Goal: Task Accomplishment & Management: Complete application form

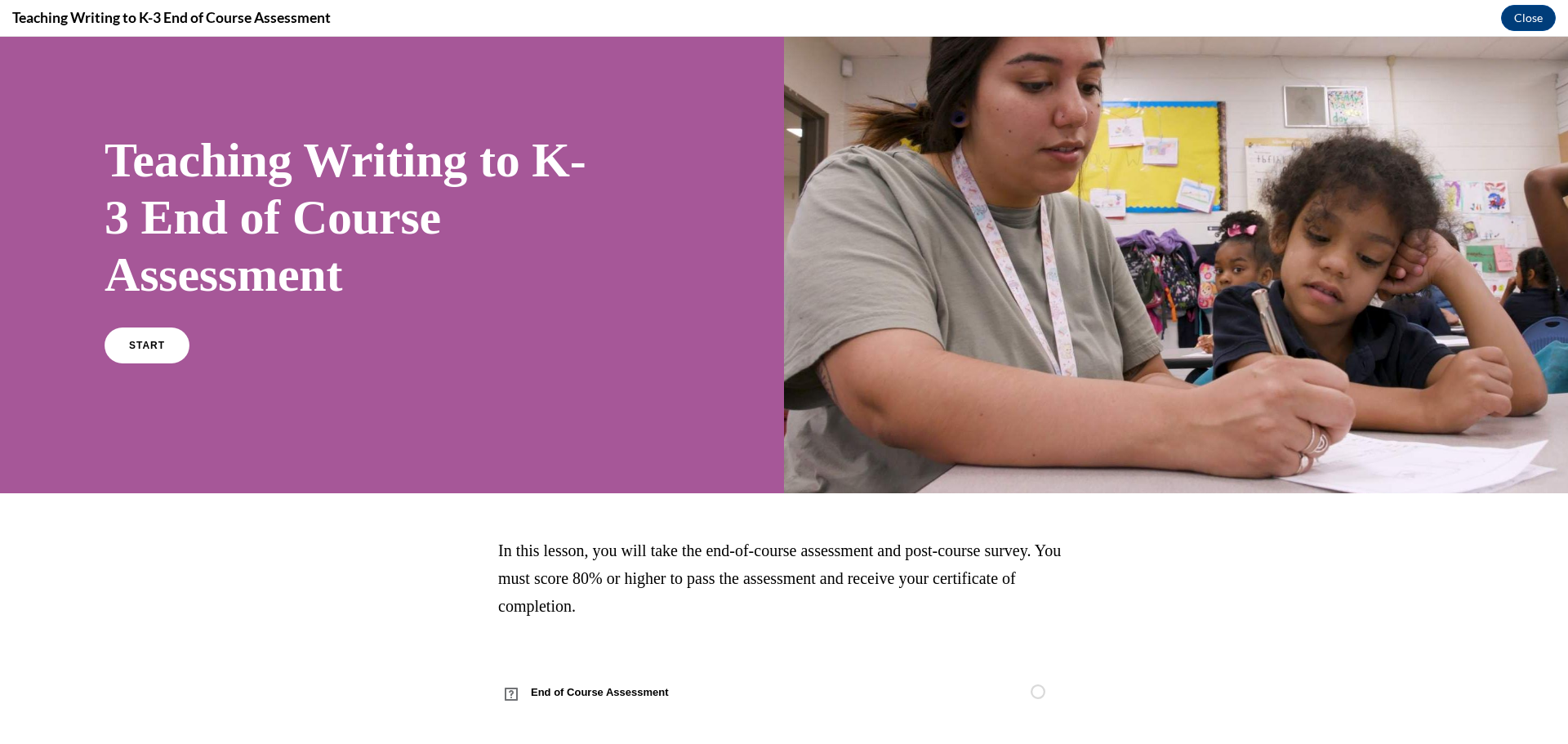
scroll to position [53, 0]
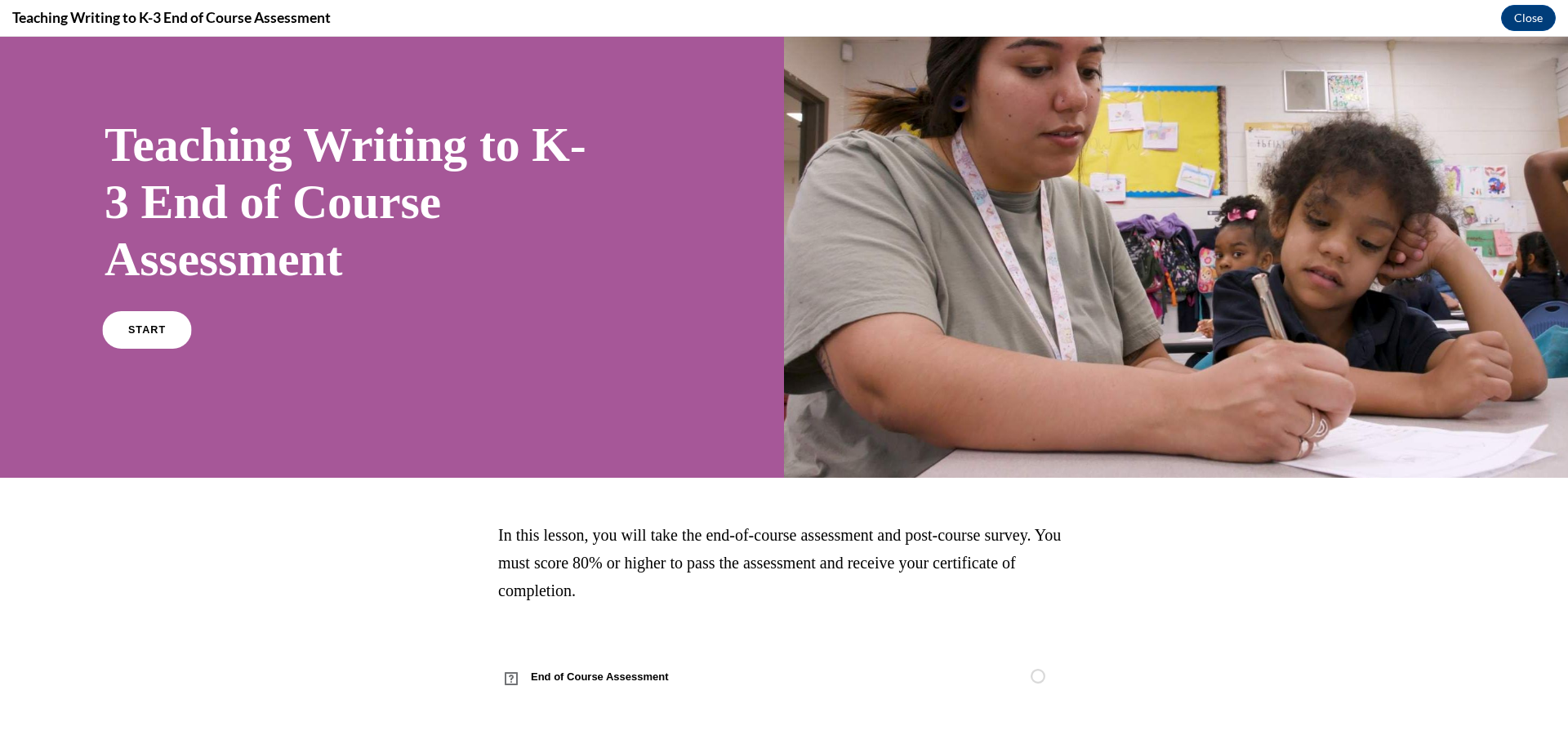
click at [156, 314] on link "START" at bounding box center [146, 329] width 89 height 38
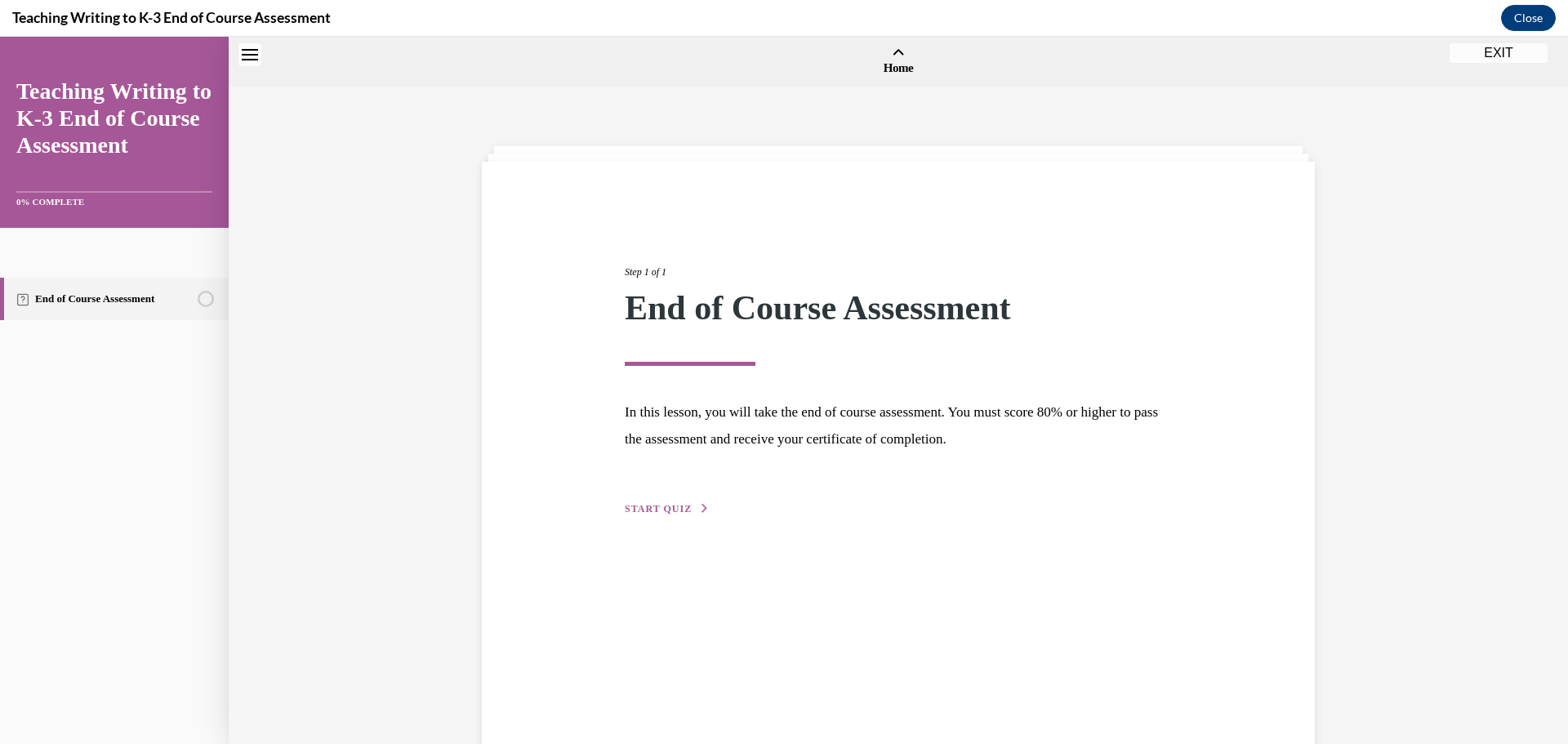
scroll to position [51, 0]
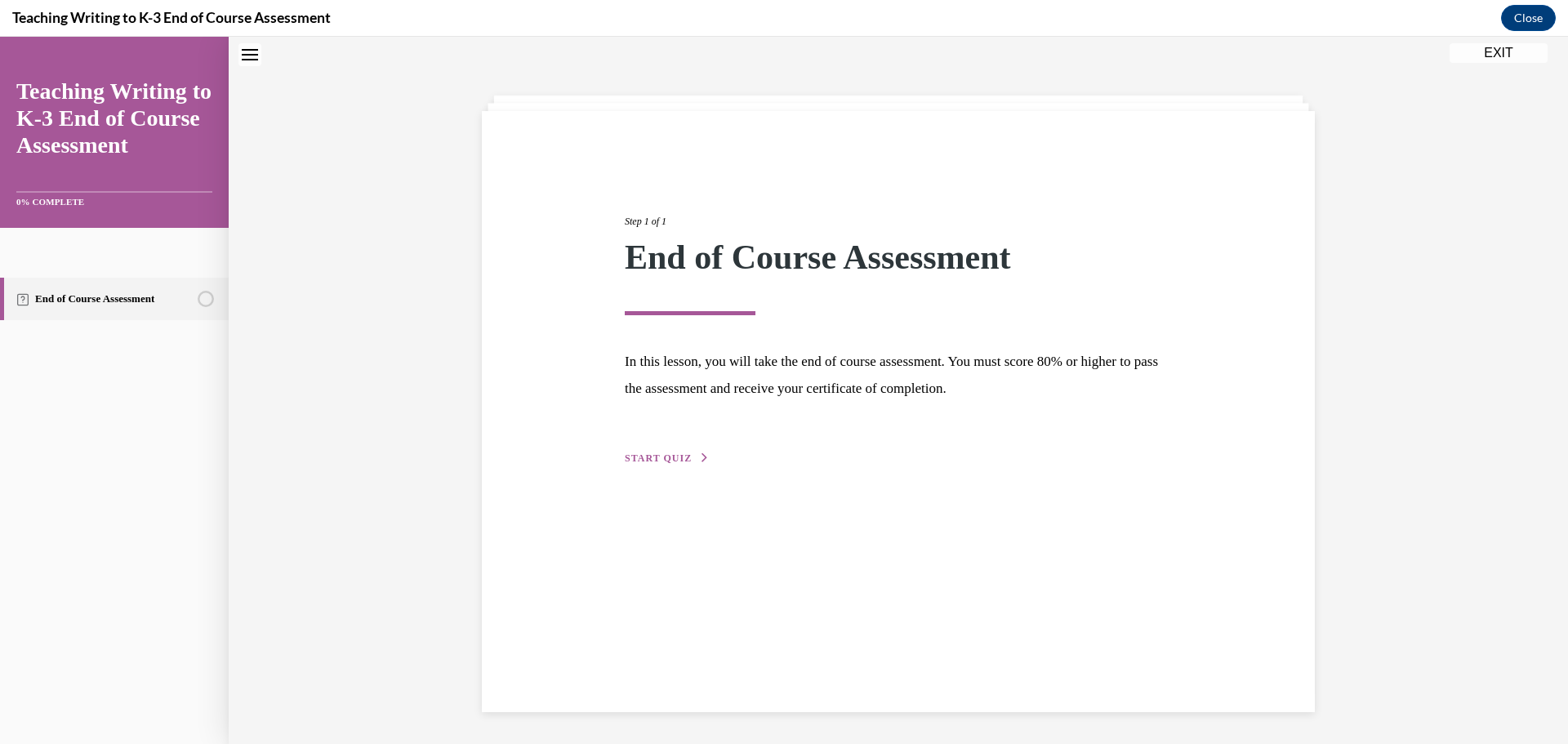
click at [672, 450] on div "Step 1 of 1 End of Course Assessment In this lesson, you will take the end of c…" at bounding box center [899, 322] width 572 height 291
click at [661, 456] on span "START QUIZ" at bounding box center [658, 459] width 67 height 12
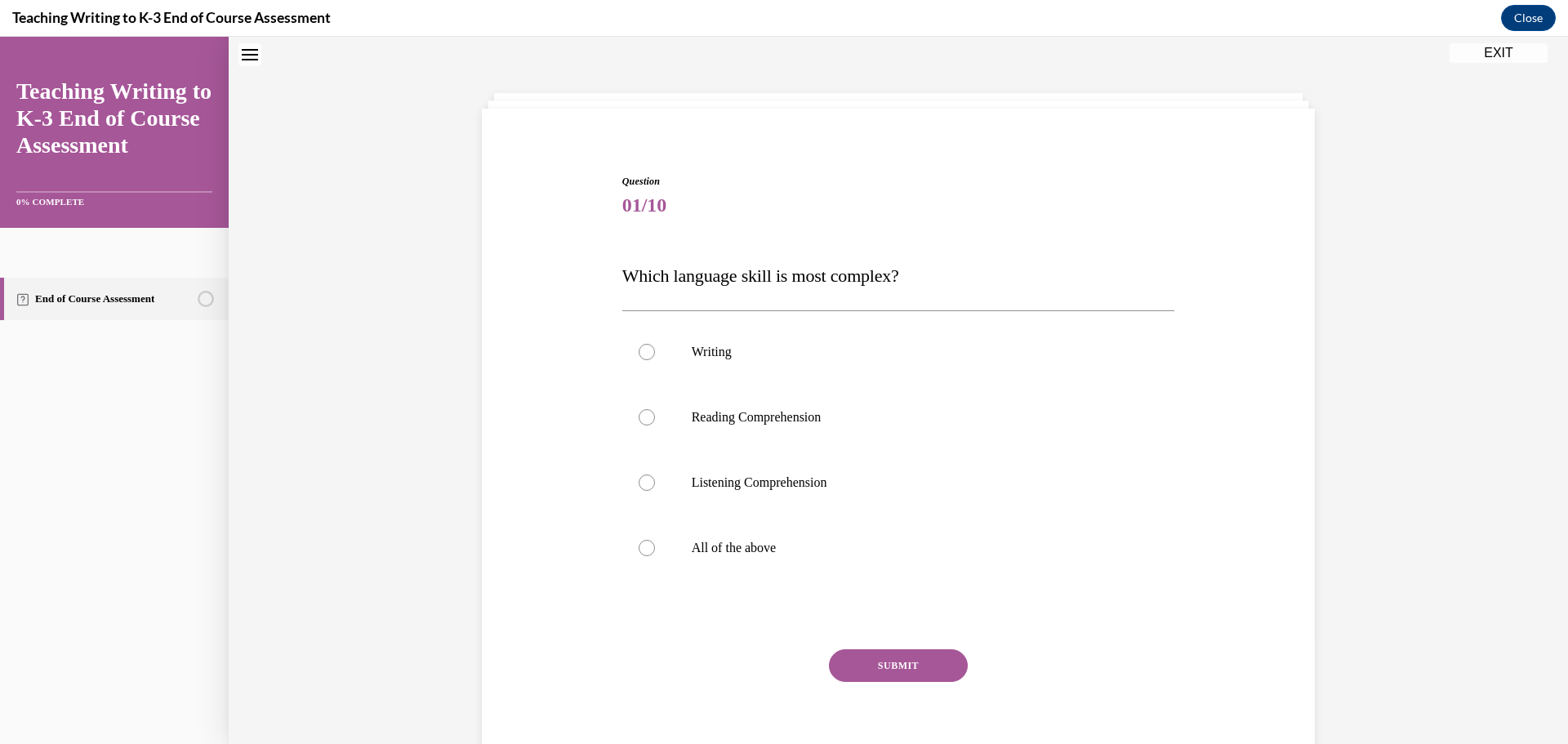
scroll to position [82, 0]
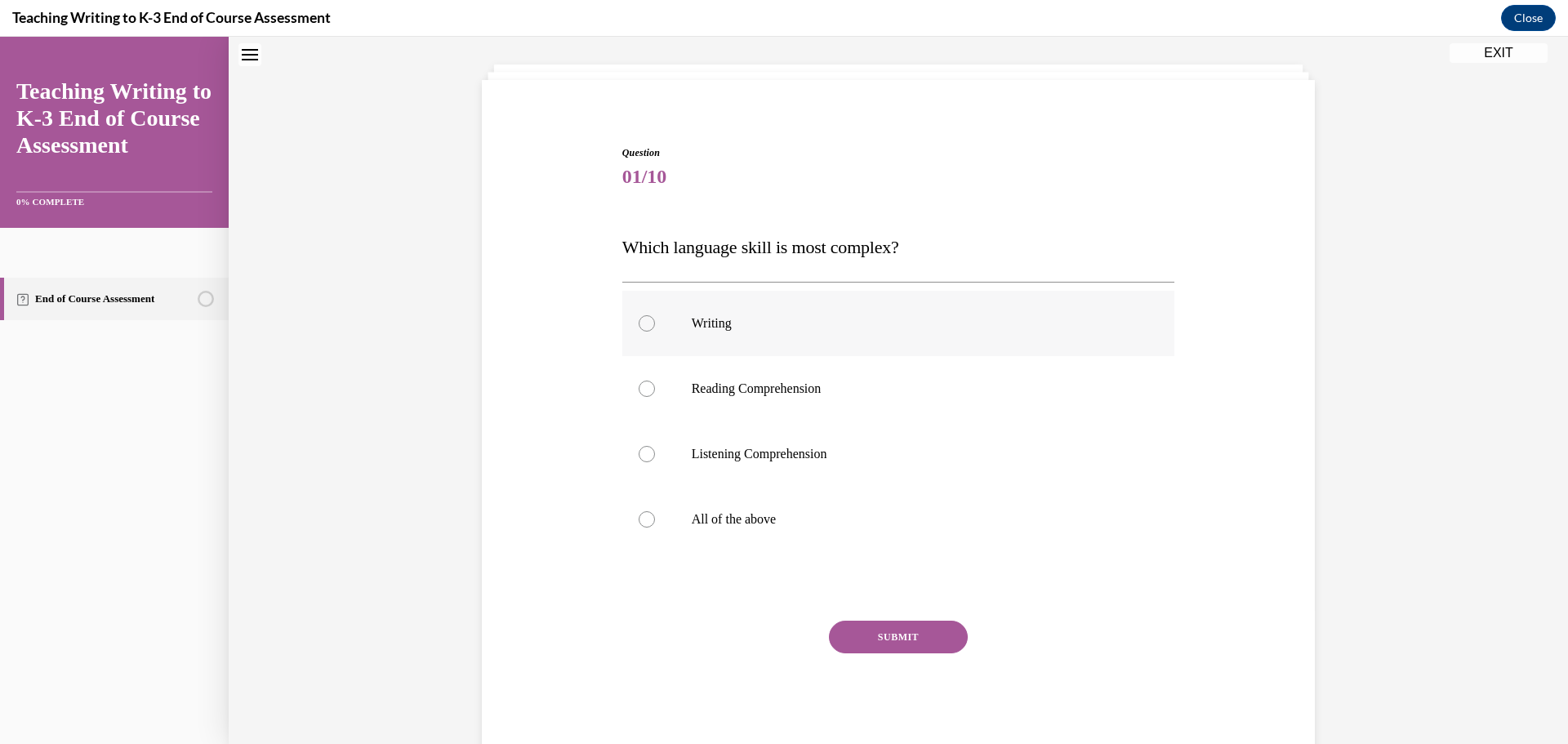
click at [734, 319] on p "Writing" at bounding box center [913, 324] width 443 height 17
click at [655, 319] on input "Writing" at bounding box center [647, 324] width 17 height 17
radio input "true"
click at [717, 531] on label "All of the above" at bounding box center [898, 520] width 553 height 65
click at [655, 528] on input "All of the above" at bounding box center [647, 520] width 17 height 17
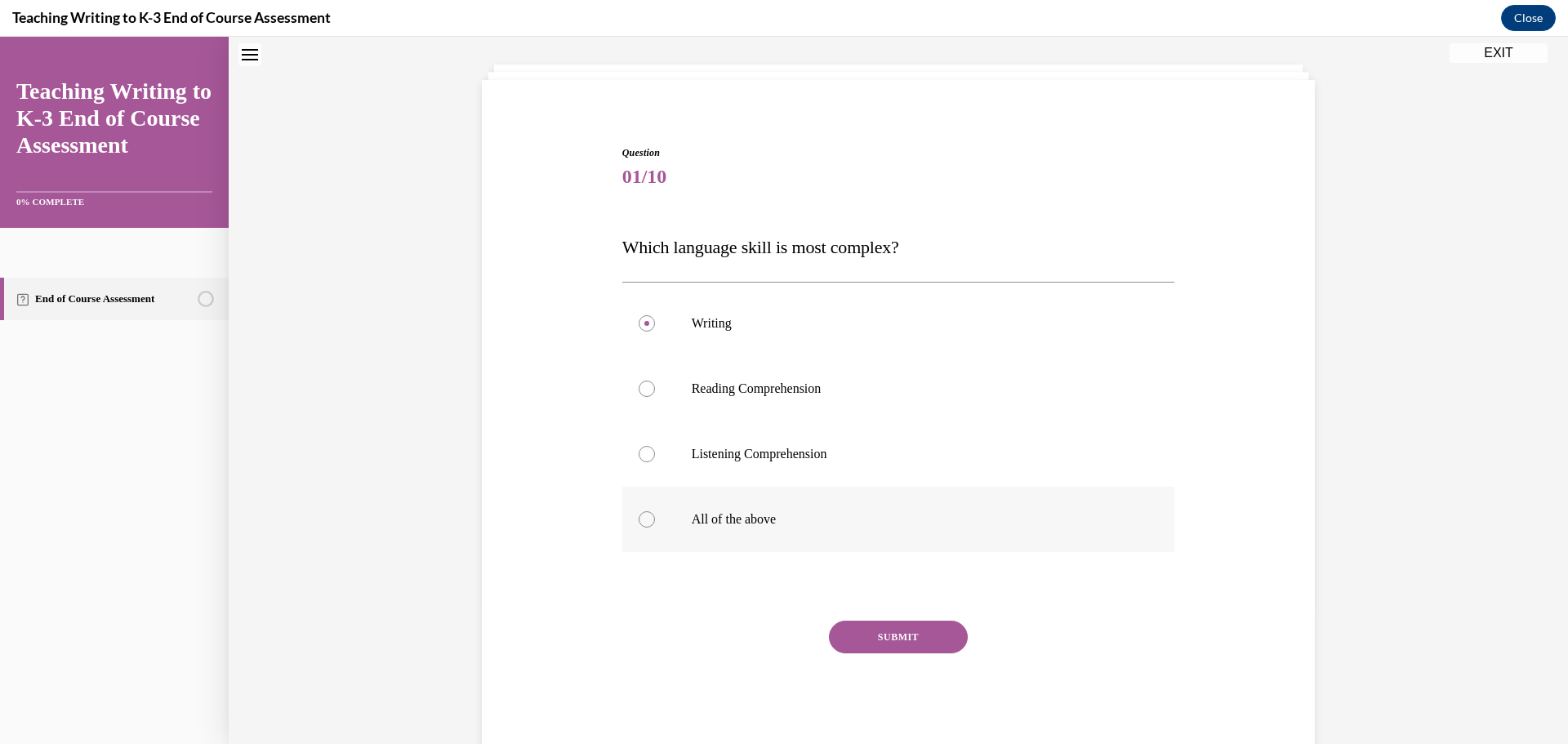
radio input "true"
drag, startPoint x: 890, startPoint y: 641, endPoint x: 1390, endPoint y: 661, distance: 500.4
click at [1390, 661] on div "Question 01/10 Which language skill is most complex? Writing Reading Comprehens…" at bounding box center [898, 397] width 1339 height 781
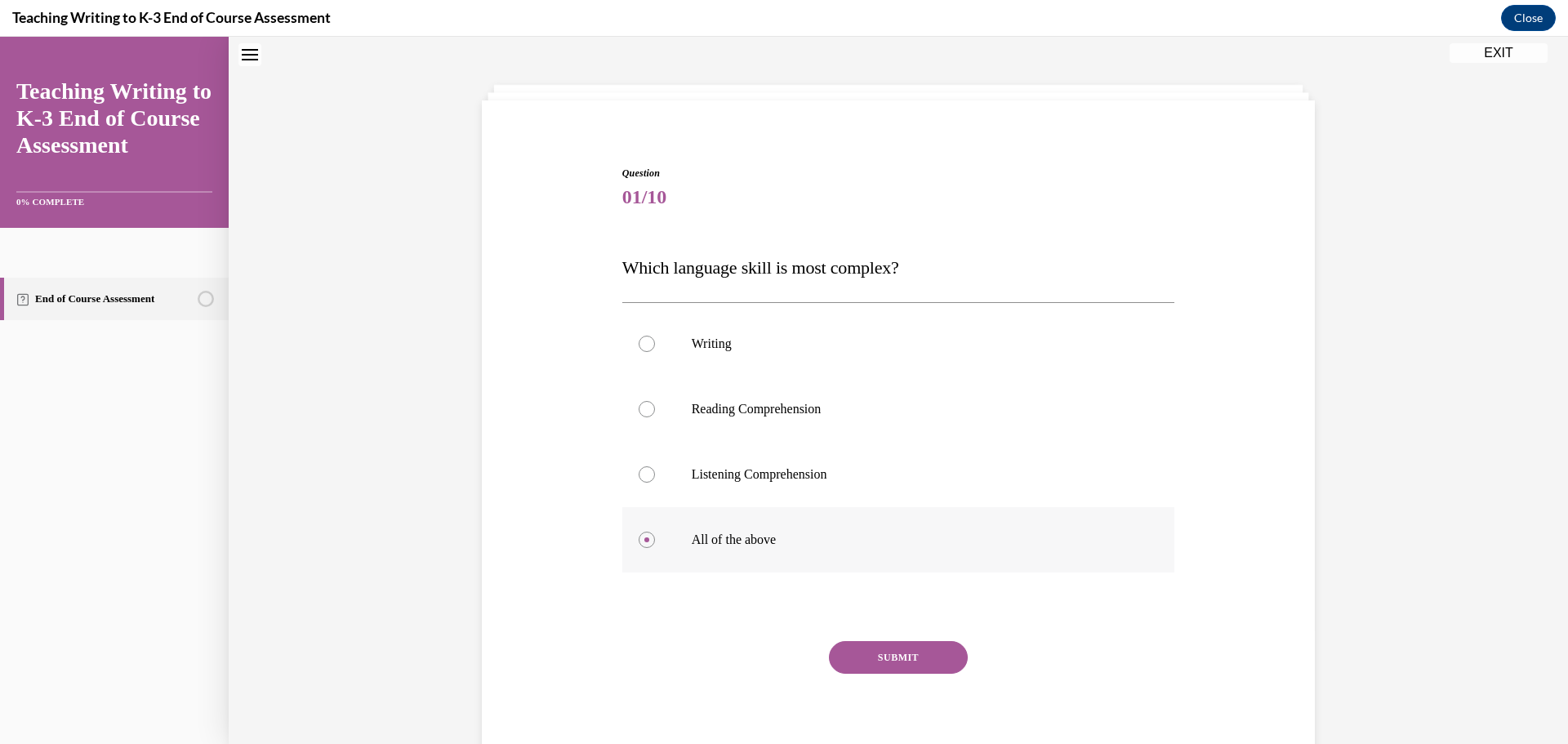
scroll to position [43, 0]
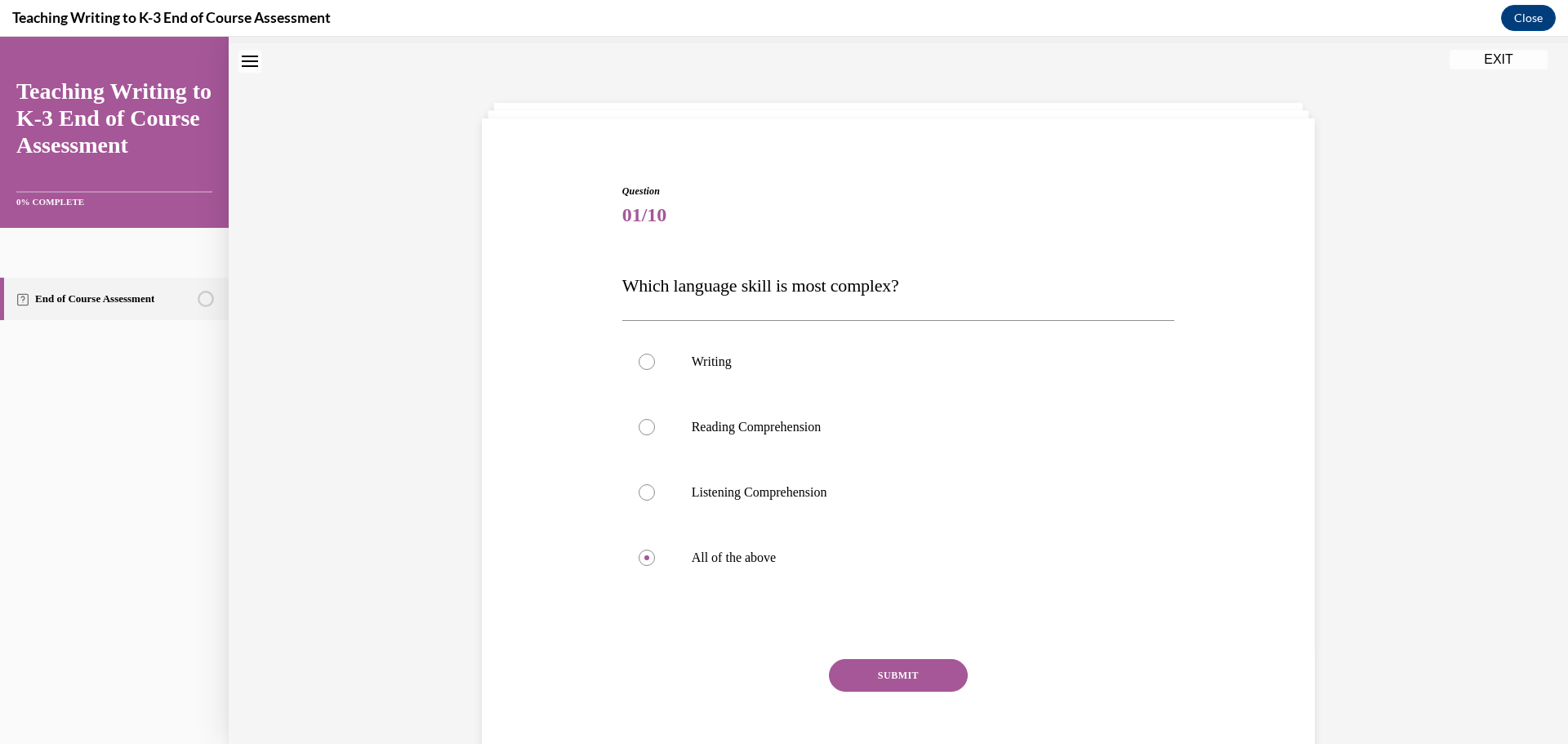
drag, startPoint x: 889, startPoint y: 676, endPoint x: 1567, endPoint y: 479, distance: 706.0
click at [1555, 479] on div "Home Step 1 of 1 End of Course Assessment In this lesson, you will take the end…" at bounding box center [898, 390] width 1339 height 707
drag, startPoint x: 896, startPoint y: 678, endPoint x: 515, endPoint y: 566, distance: 397.1
click at [515, 566] on div "Question 01/10 Which language skill is most complex? Writing Reading Comprehens…" at bounding box center [898, 464] width 842 height 658
click at [885, 684] on button "SUBMIT" at bounding box center [898, 675] width 138 height 33
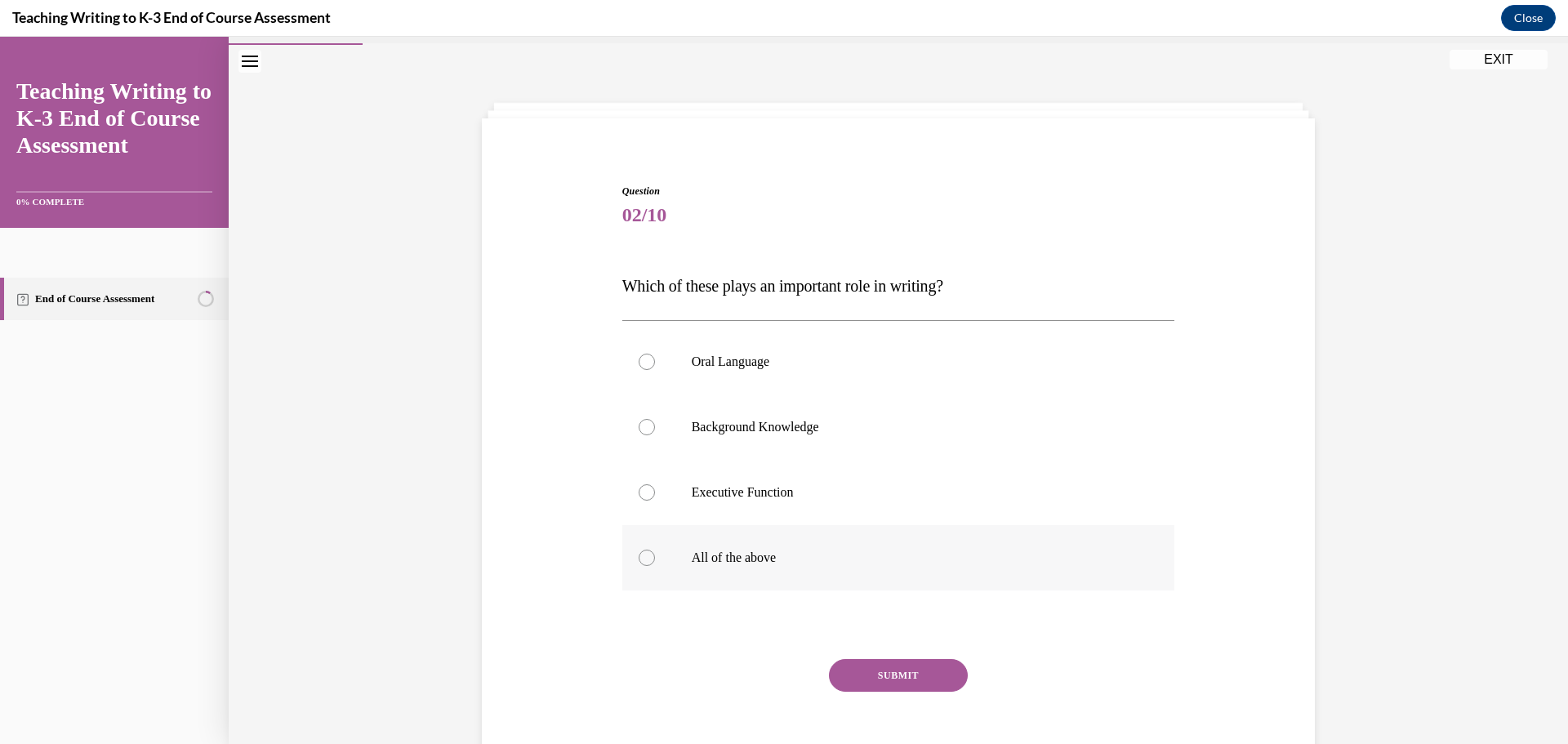
click at [776, 549] on label "All of the above" at bounding box center [898, 558] width 553 height 65
click at [655, 550] on input "All of the above" at bounding box center [647, 558] width 17 height 17
radio input "true"
click at [902, 681] on button "SUBMIT" at bounding box center [898, 675] width 138 height 33
click at [760, 356] on p "Keyboarding" at bounding box center [913, 359] width 443 height 17
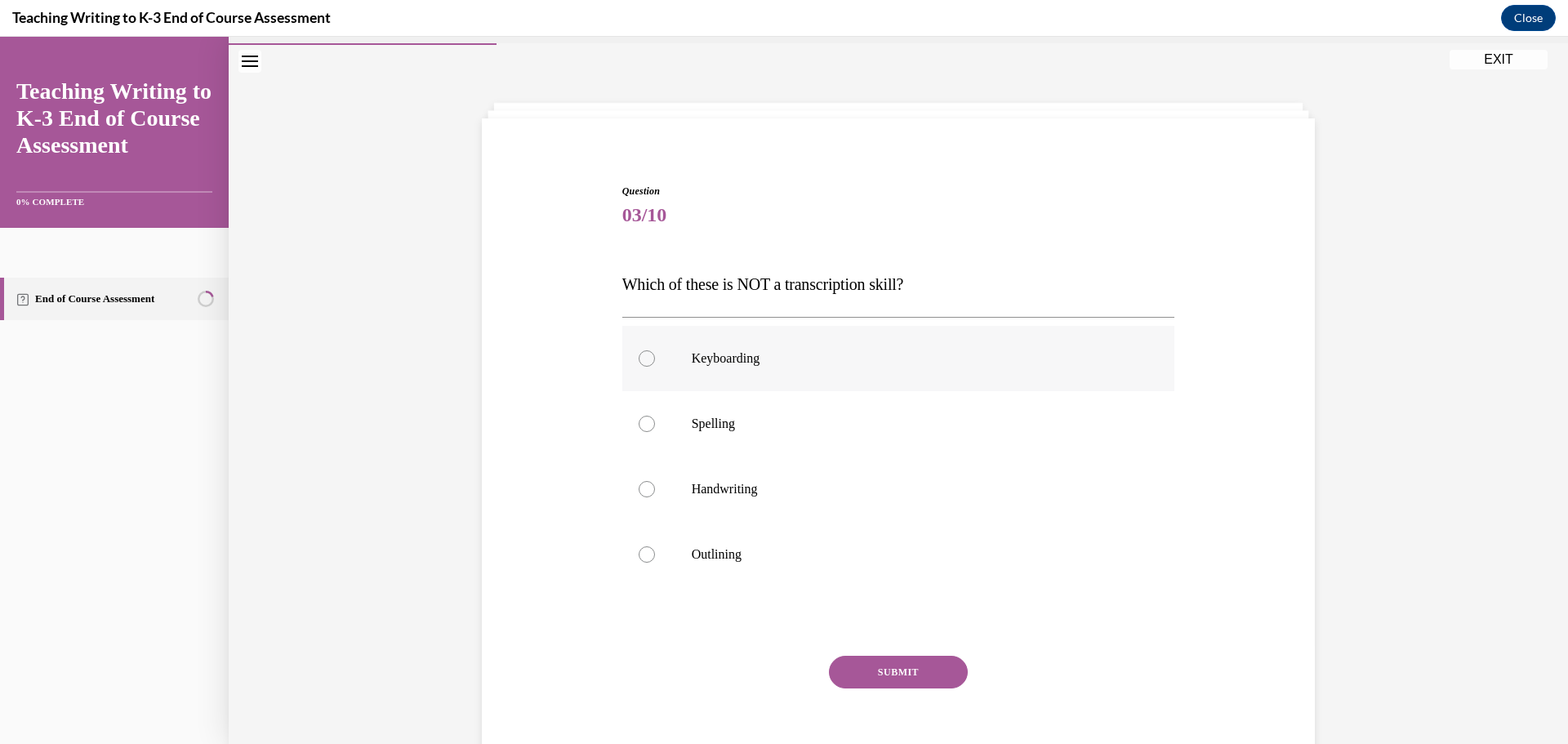
click at [655, 356] on input "Keyboarding" at bounding box center [647, 359] width 17 height 17
radio input "true"
click at [902, 663] on button "SUBMIT" at bounding box center [898, 671] width 138 height 33
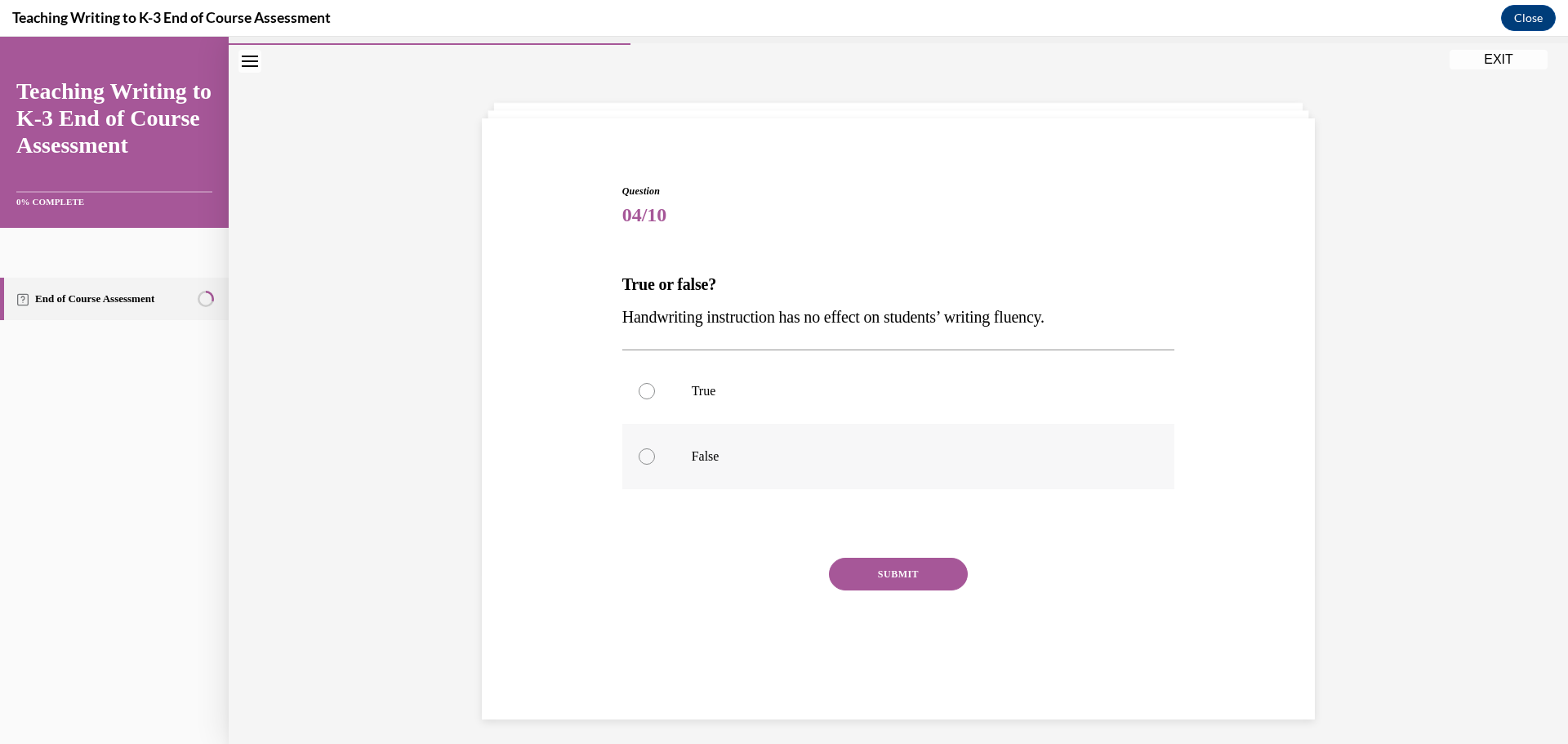
click at [872, 460] on p "False" at bounding box center [913, 457] width 443 height 17
click at [655, 460] on input "False" at bounding box center [647, 457] width 17 height 17
radio input "true"
click at [882, 564] on button "SUBMIT" at bounding box center [898, 574] width 138 height 33
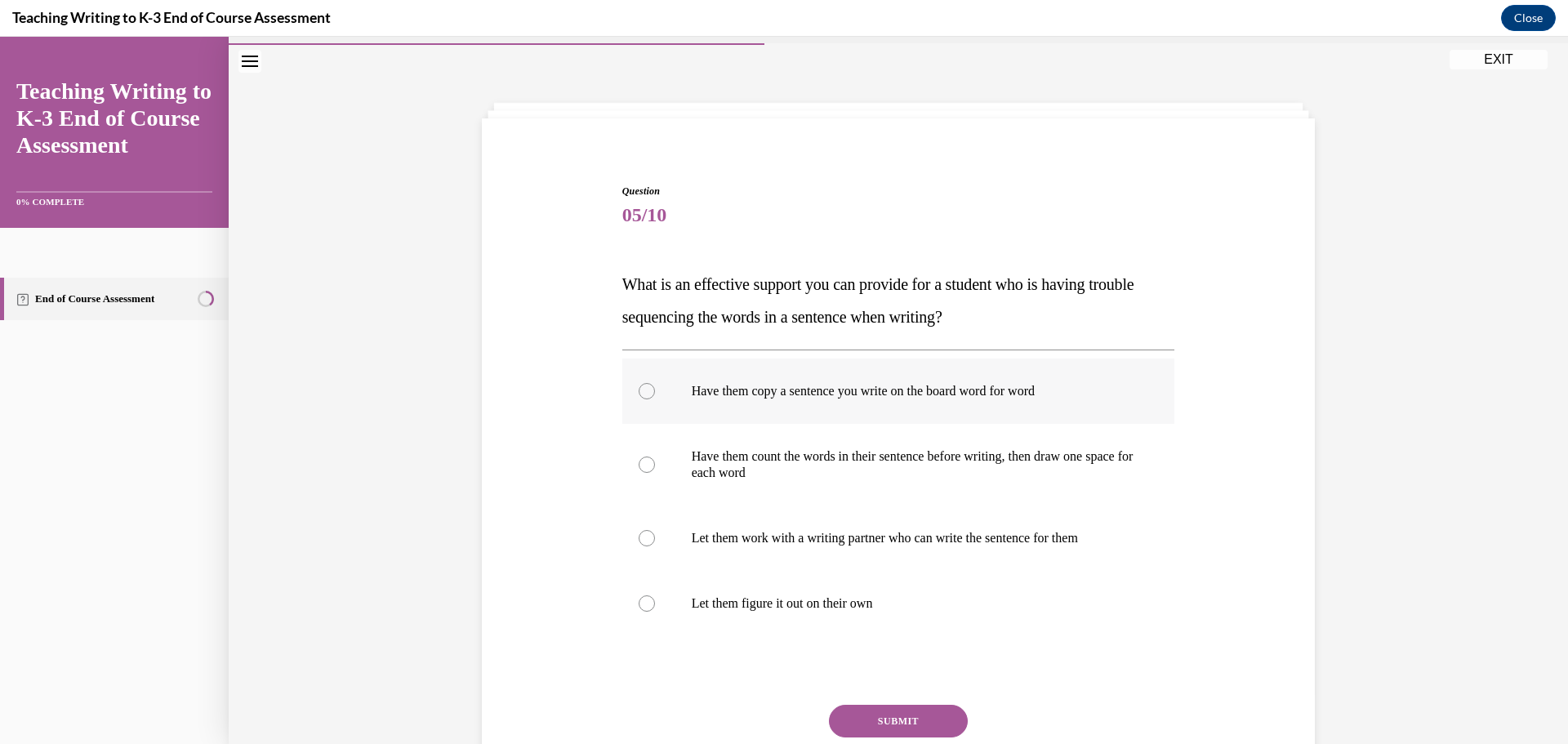
click at [960, 383] on p "Have them copy a sentence you write on the board word for word" at bounding box center [913, 391] width 443 height 17
click at [655, 383] on input "Have them copy a sentence you write on the board word for word" at bounding box center [647, 391] width 17 height 17
radio input "true"
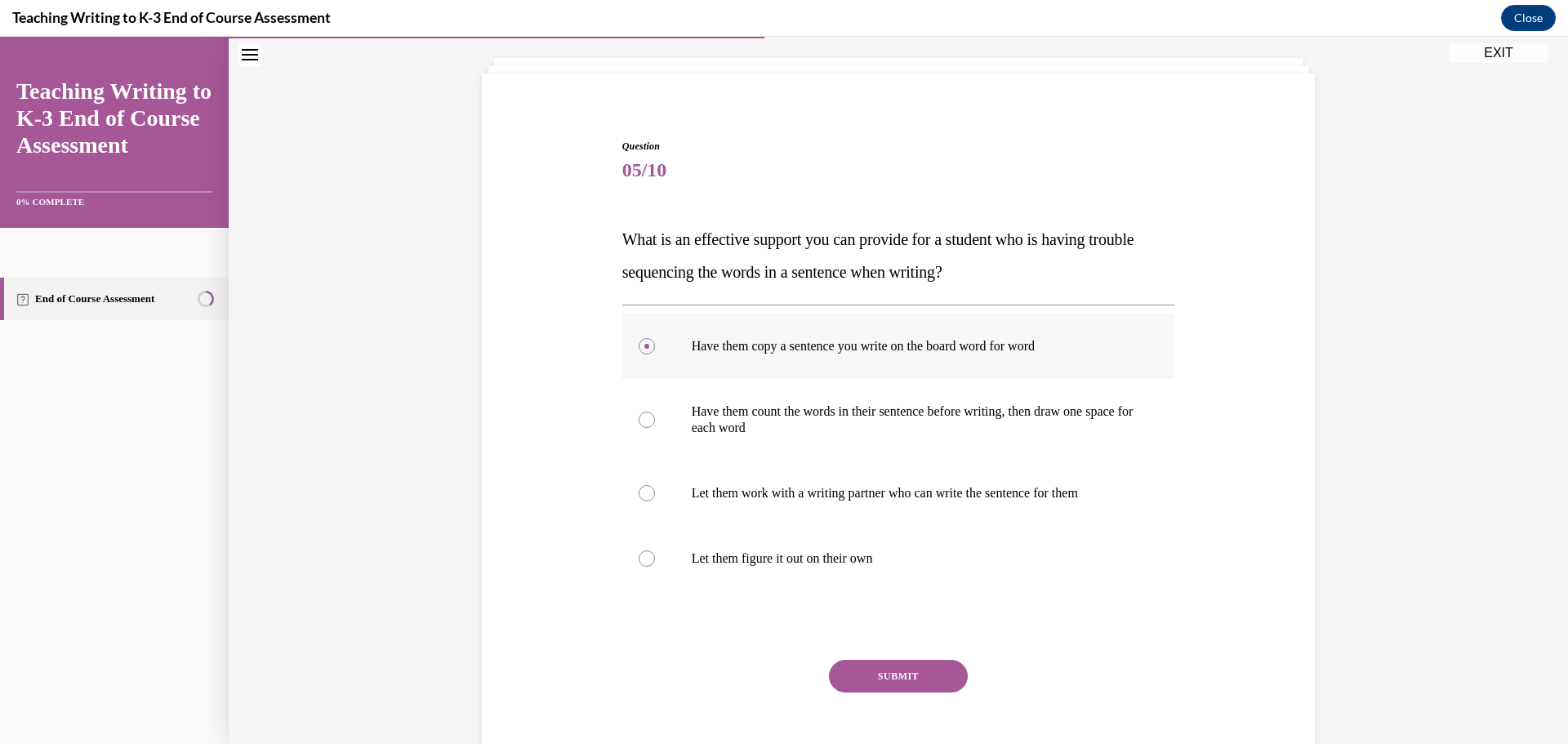
scroll to position [125, 0]
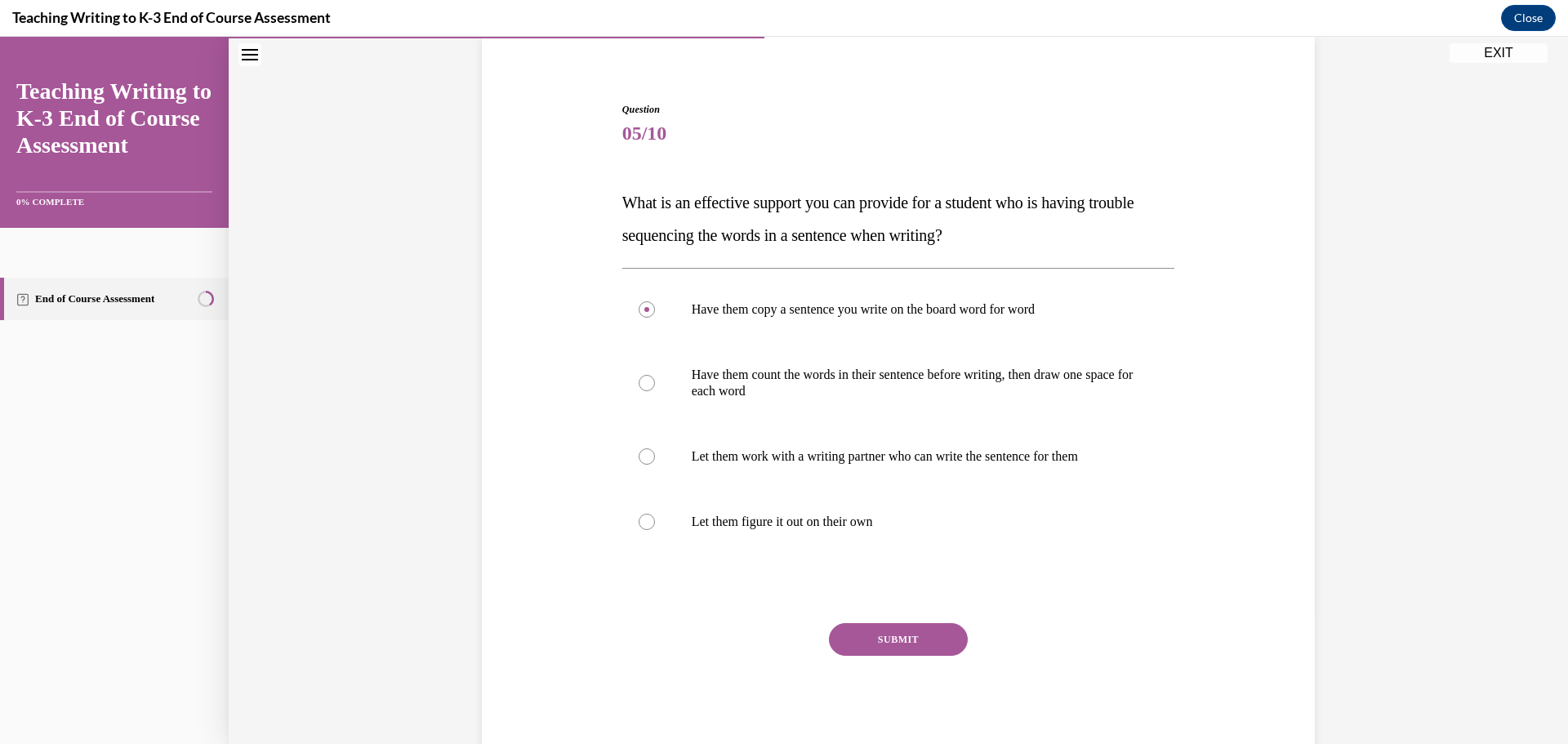
click at [893, 646] on button "SUBMIT" at bounding box center [898, 639] width 138 height 33
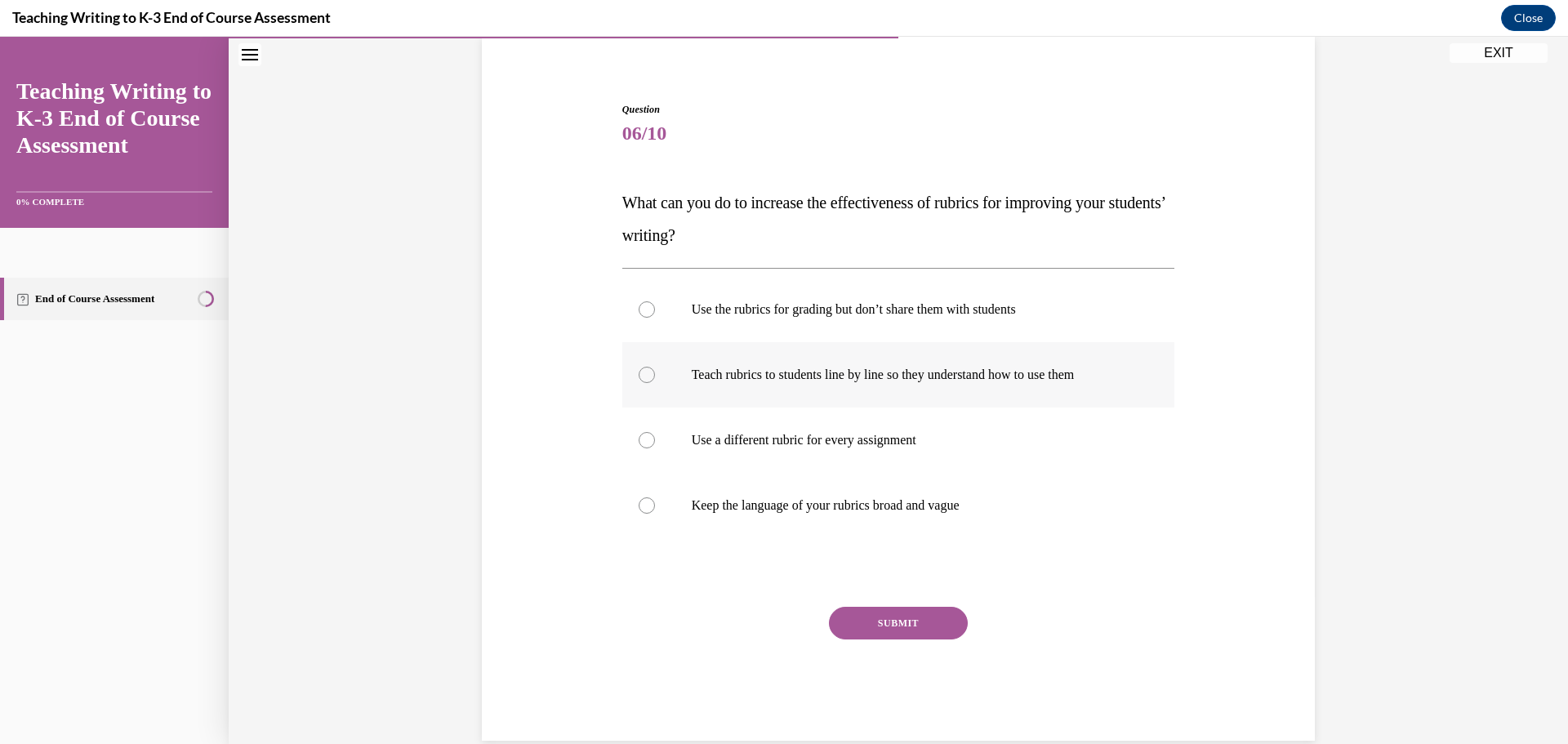
click at [897, 386] on label "Teach rubrics to students line by line so they understand how to use them" at bounding box center [898, 375] width 553 height 65
click at [655, 383] on input "Teach rubrics to students line by line so they understand how to use them" at bounding box center [647, 375] width 17 height 17
radio input "true"
click at [912, 627] on button "SUBMIT" at bounding box center [898, 623] width 138 height 33
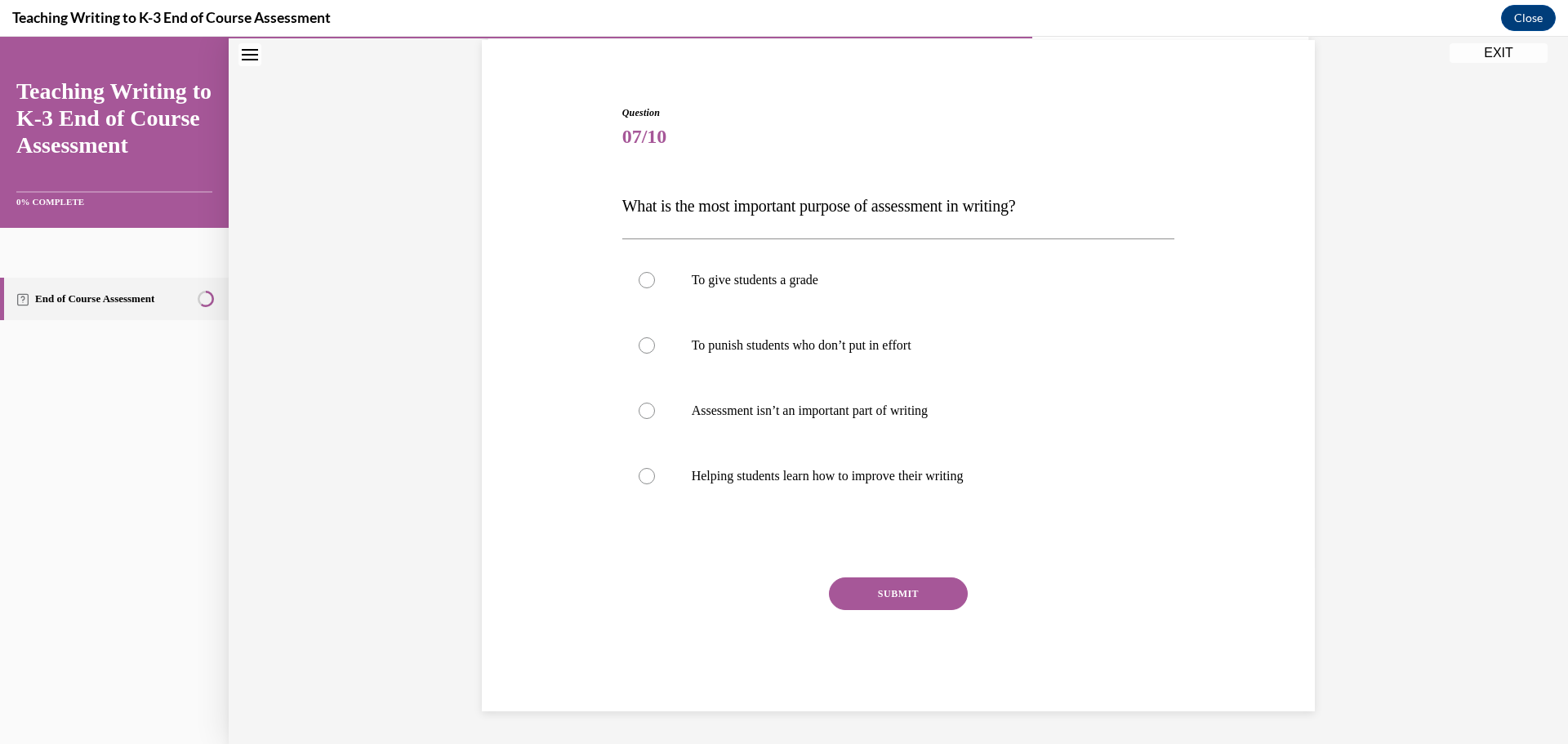
scroll to position [122, 0]
click at [871, 484] on p "Helping students learn how to improve their writing" at bounding box center [913, 476] width 443 height 17
click at [655, 484] on input "Helping students learn how to improve their writing" at bounding box center [647, 476] width 17 height 17
radio input "true"
click at [884, 596] on button "SUBMIT" at bounding box center [898, 593] width 138 height 33
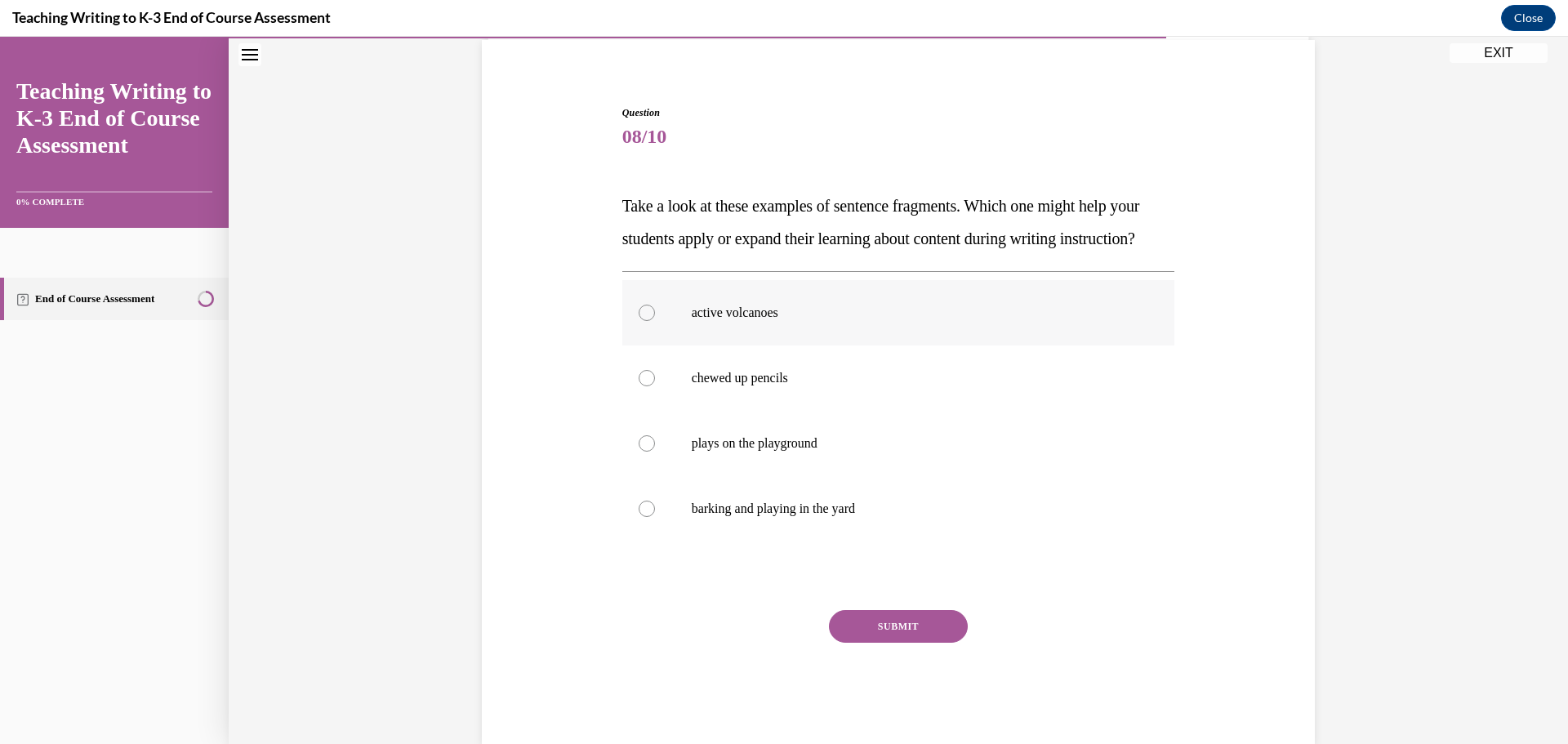
click at [940, 321] on p "active volcanoes" at bounding box center [913, 313] width 443 height 17
click at [655, 321] on input "active volcanoes" at bounding box center [647, 313] width 17 height 17
radio input "true"
click at [917, 643] on button "SUBMIT" at bounding box center [898, 626] width 138 height 33
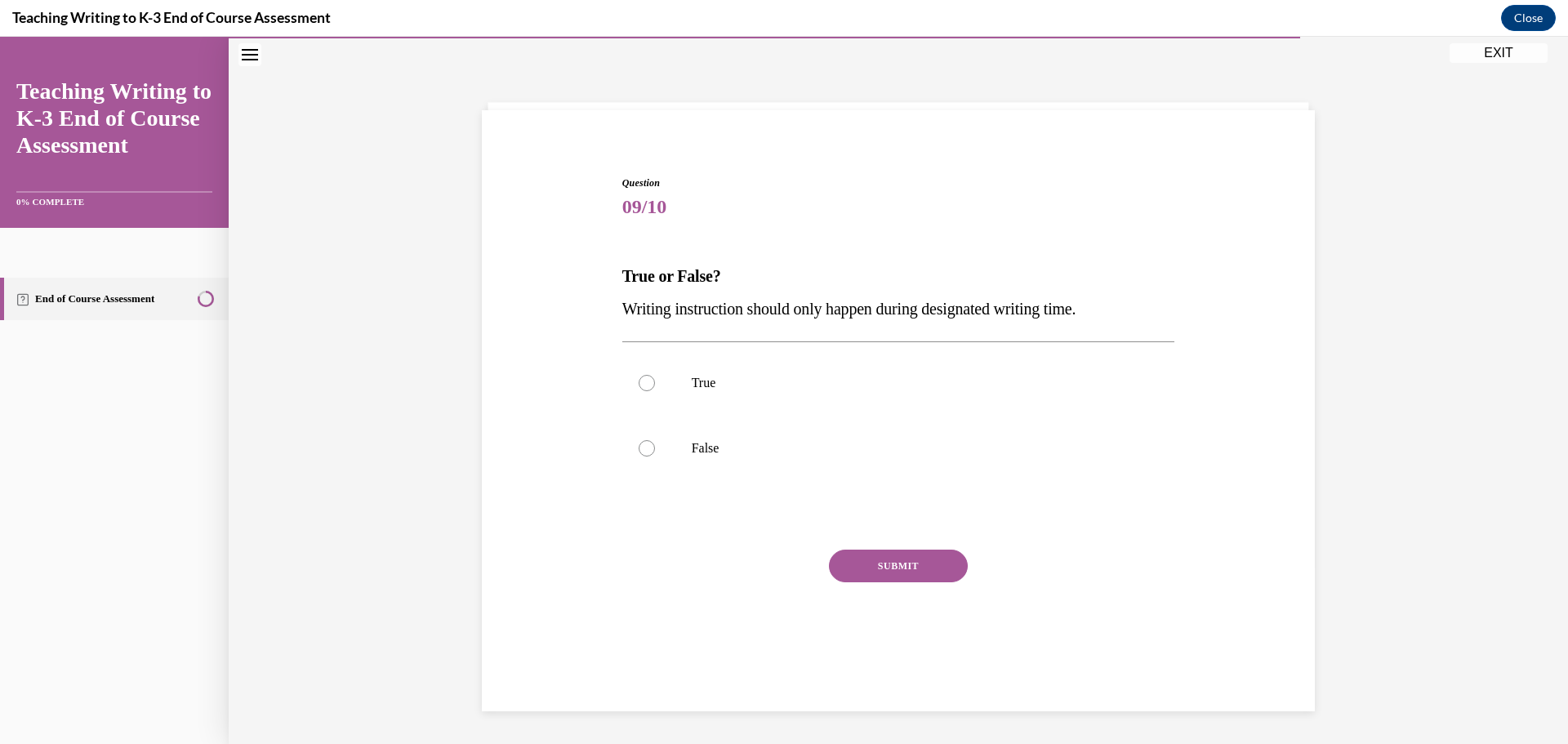
scroll to position [52, 0]
click at [813, 419] on label "False" at bounding box center [898, 448] width 553 height 65
click at [655, 440] on input "False" at bounding box center [647, 449] width 17 height 17
radio input "true"
click at [879, 574] on button "SUBMIT" at bounding box center [898, 566] width 138 height 33
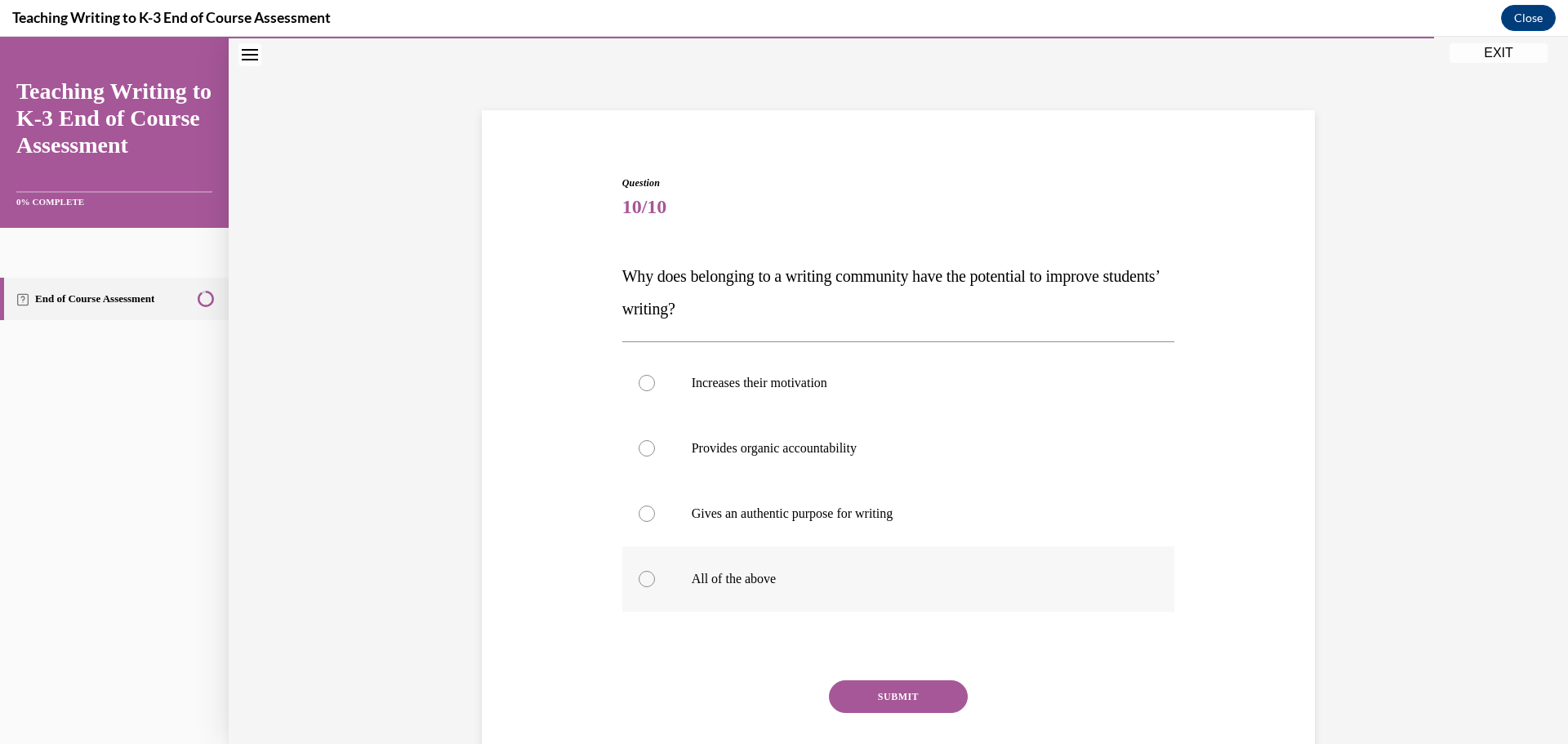
click at [867, 572] on p "All of the above" at bounding box center [913, 580] width 443 height 17
click at [655, 572] on input "All of the above" at bounding box center [647, 580] width 17 height 17
radio input "true"
click at [895, 696] on button "SUBMIT" at bounding box center [898, 696] width 138 height 33
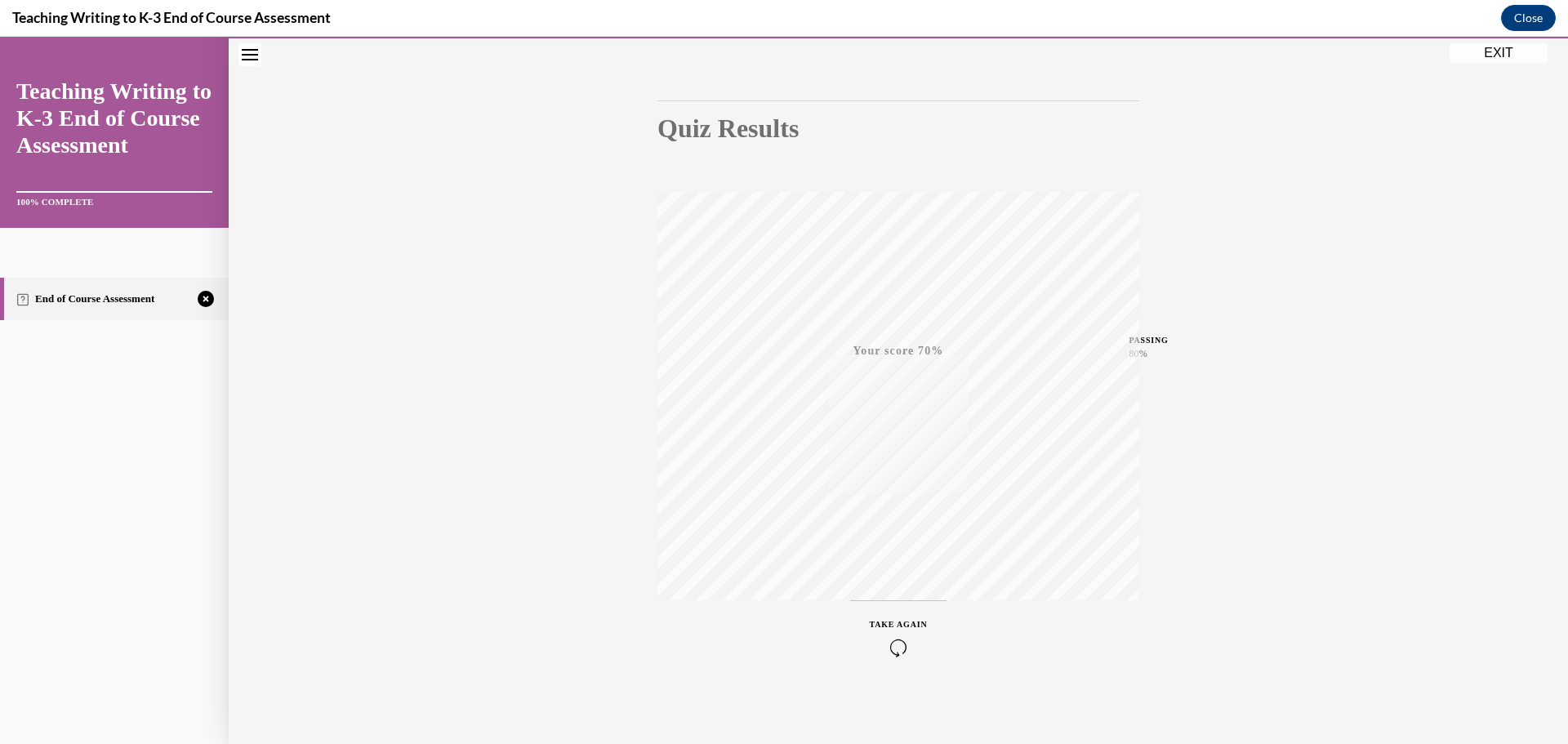
scroll to position [130, 0]
click at [883, 634] on div "TAKE AGAIN" at bounding box center [899, 634] width 58 height 38
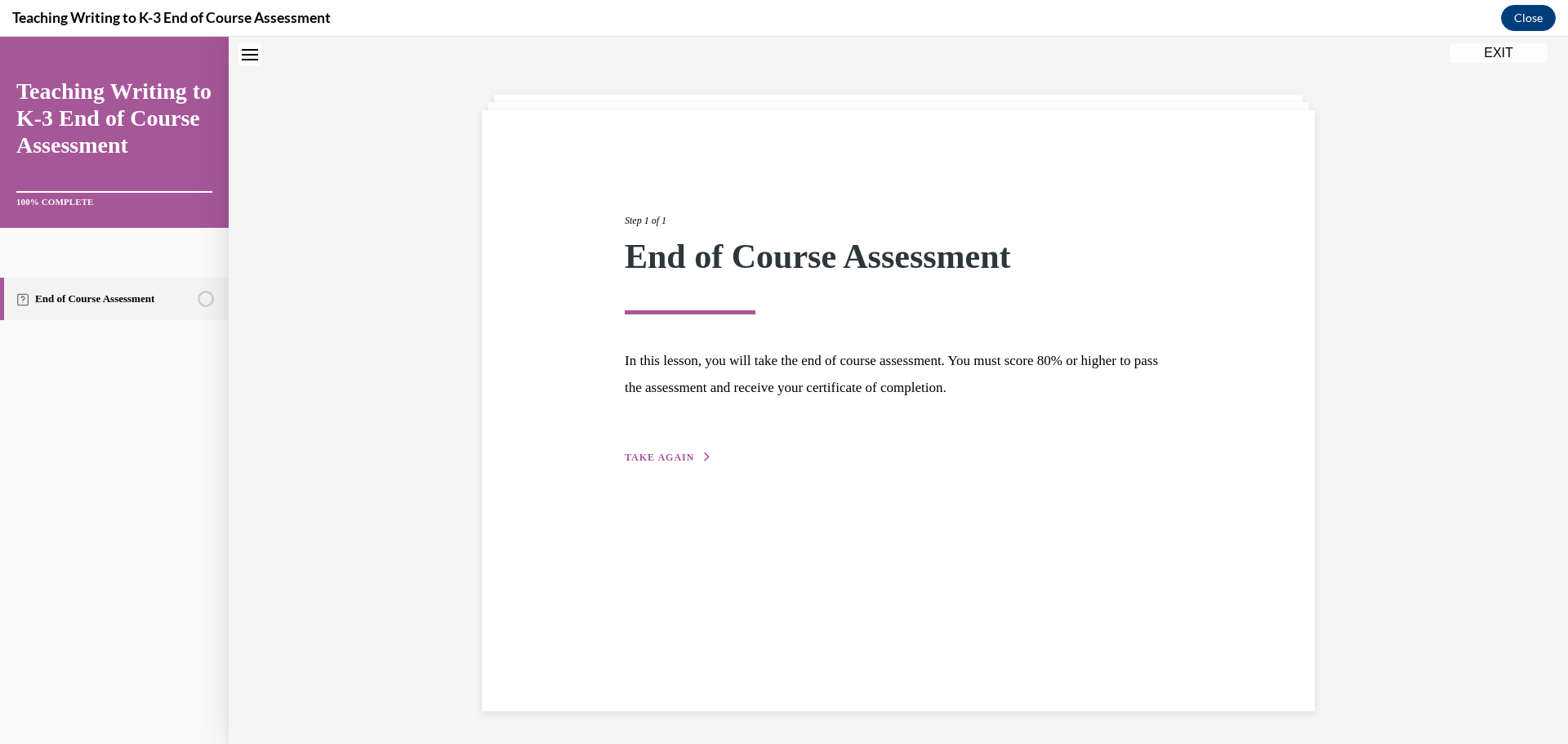
click at [669, 458] on span "TAKE AGAIN" at bounding box center [659, 458] width 69 height 12
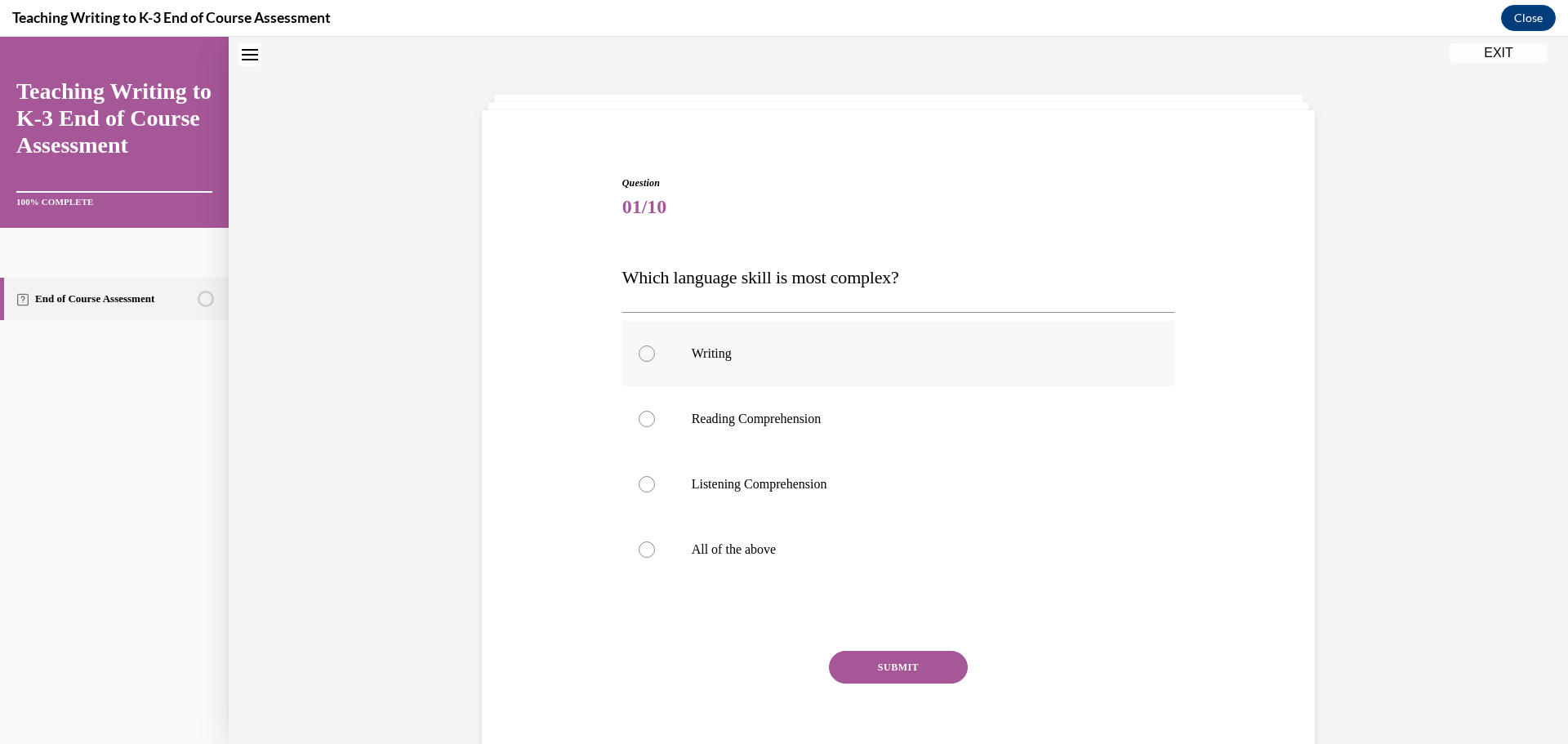
click at [713, 356] on p "Writing" at bounding box center [913, 354] width 443 height 17
click at [655, 356] on input "Writing" at bounding box center [647, 354] width 17 height 17
radio input "true"
click at [880, 664] on button "SUBMIT" at bounding box center [898, 667] width 138 height 33
click at [787, 555] on p "All of the above" at bounding box center [913, 550] width 443 height 17
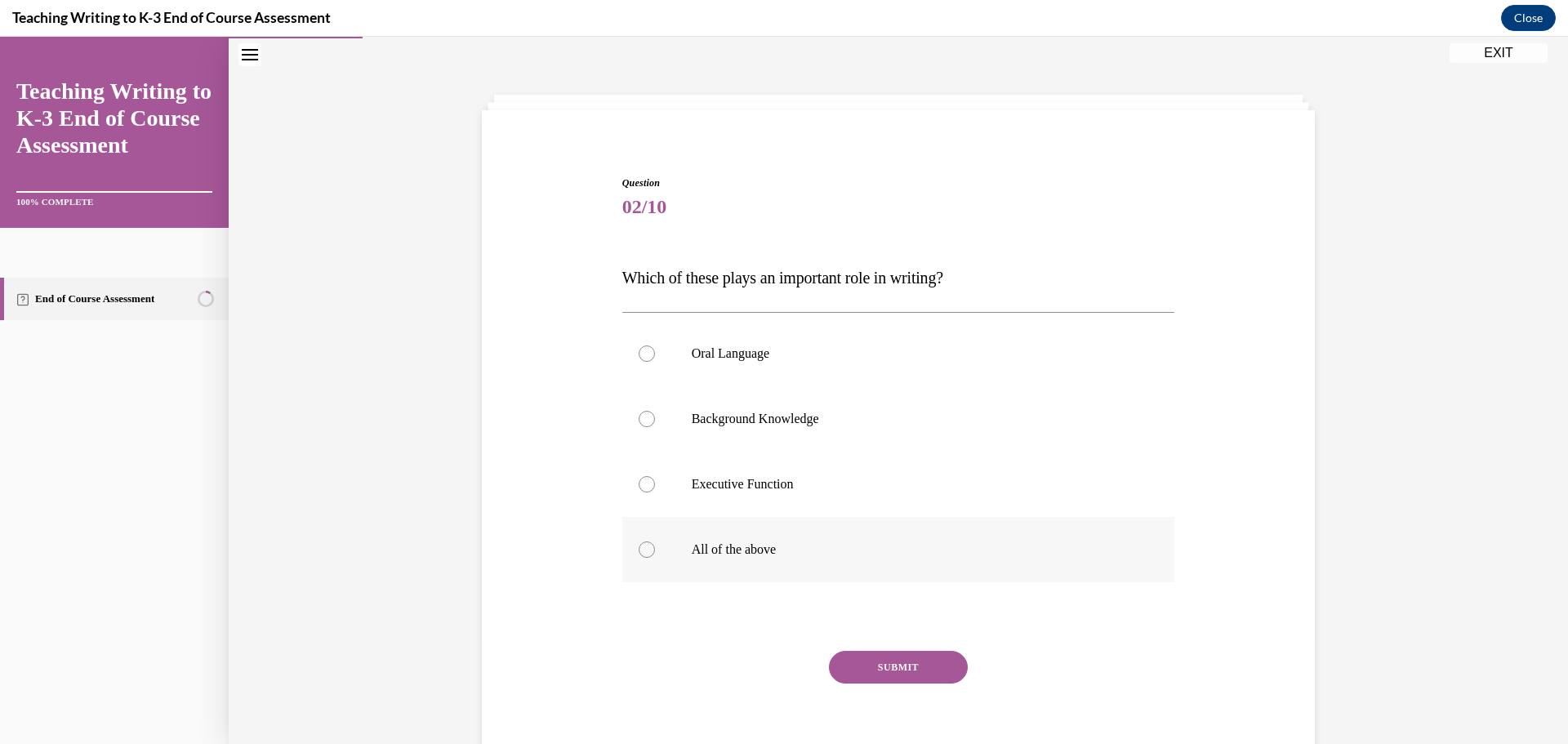
click at [655, 555] on input "All of the above" at bounding box center [647, 550] width 17 height 17
radio input "true"
click at [903, 660] on button "SUBMIT" at bounding box center [898, 667] width 138 height 33
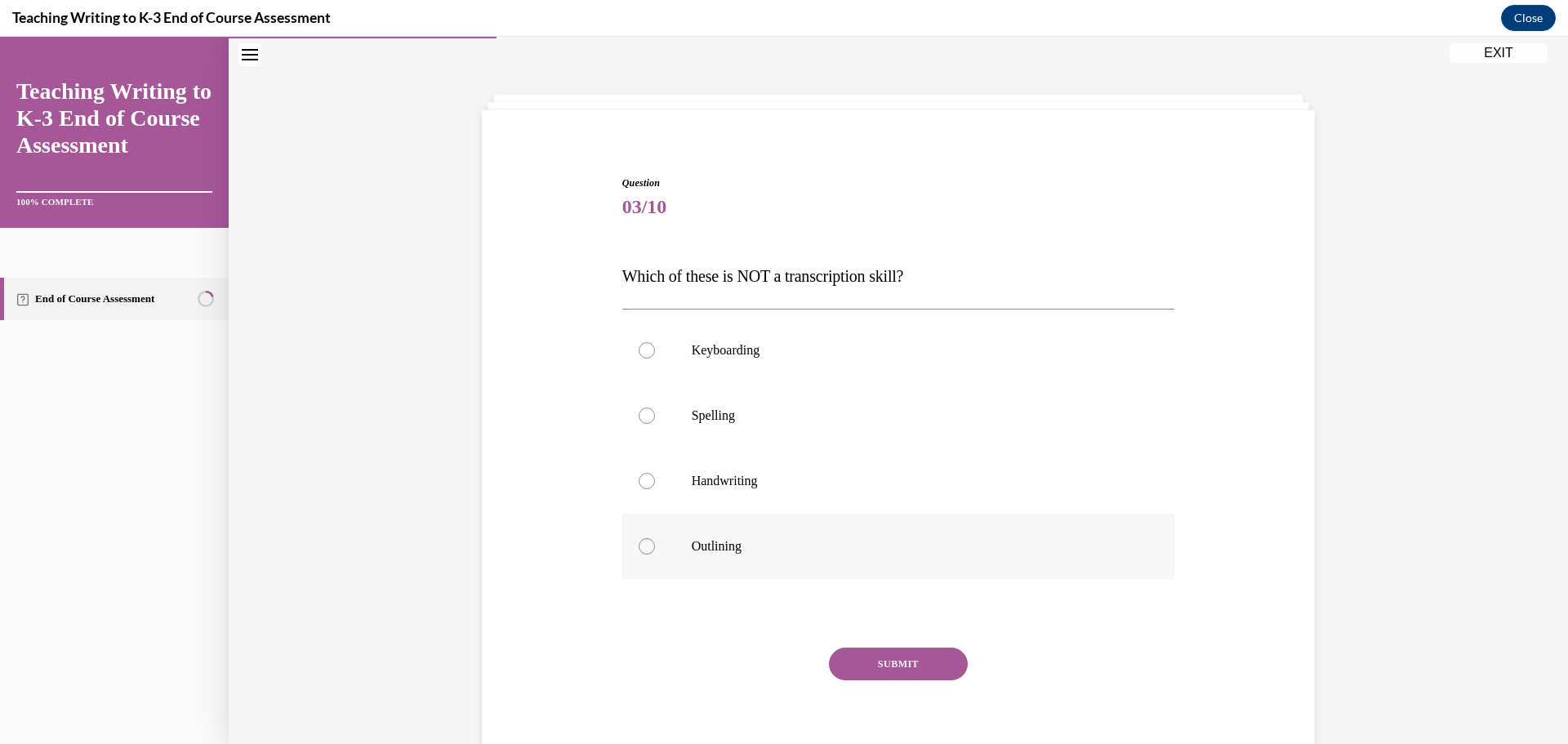
click at [782, 566] on label "Outlining" at bounding box center [898, 546] width 553 height 65
click at [655, 555] on input "Outlining" at bounding box center [647, 546] width 17 height 17
radio input "true"
click at [688, 425] on label "Spelling" at bounding box center [898, 415] width 553 height 65
click at [655, 424] on input "Spelling" at bounding box center [647, 416] width 17 height 17
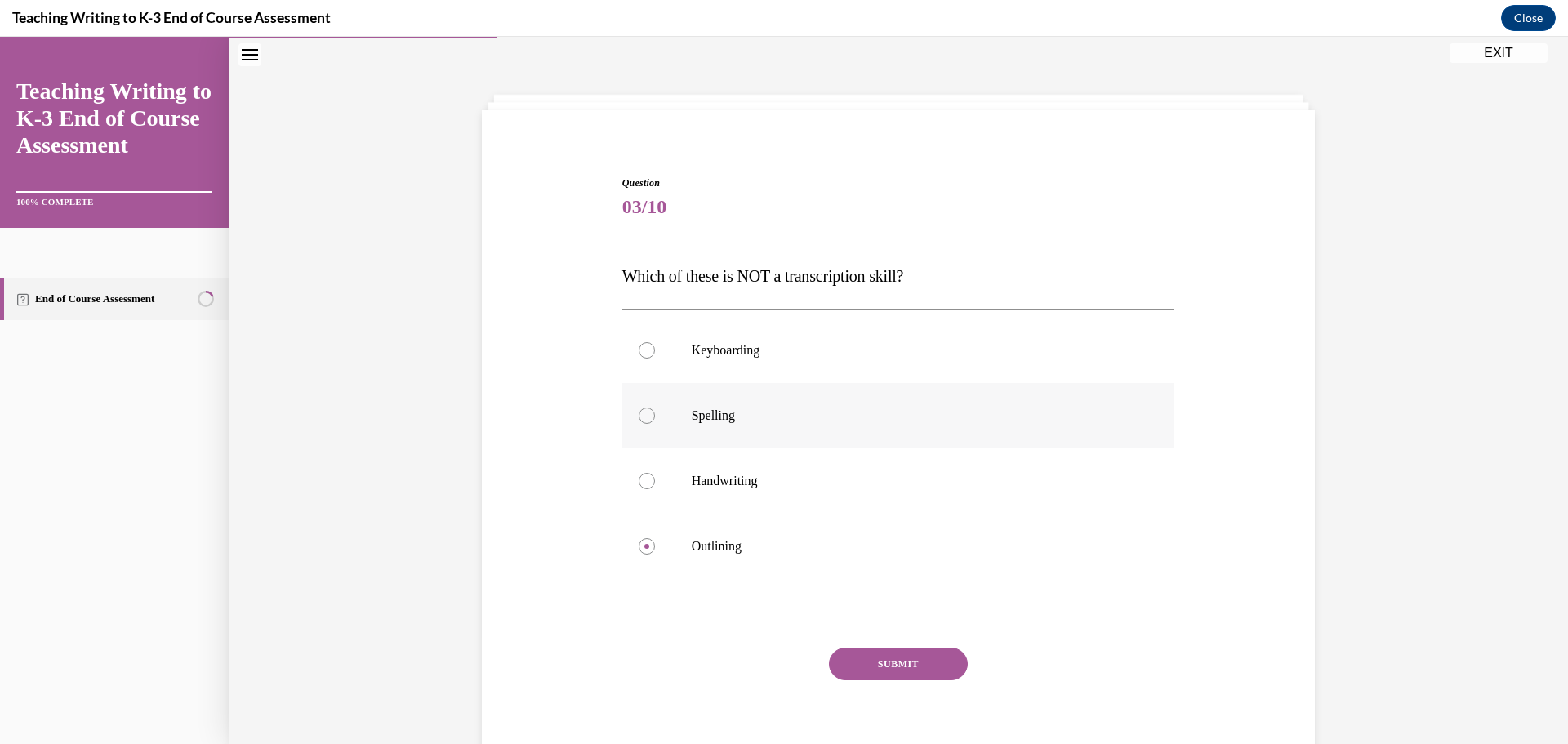
radio input "true"
click at [802, 558] on label "Outlining" at bounding box center [898, 546] width 553 height 65
click at [655, 555] on input "Outlining" at bounding box center [647, 546] width 17 height 17
radio input "true"
click at [734, 362] on label "Keyboarding" at bounding box center [898, 350] width 553 height 65
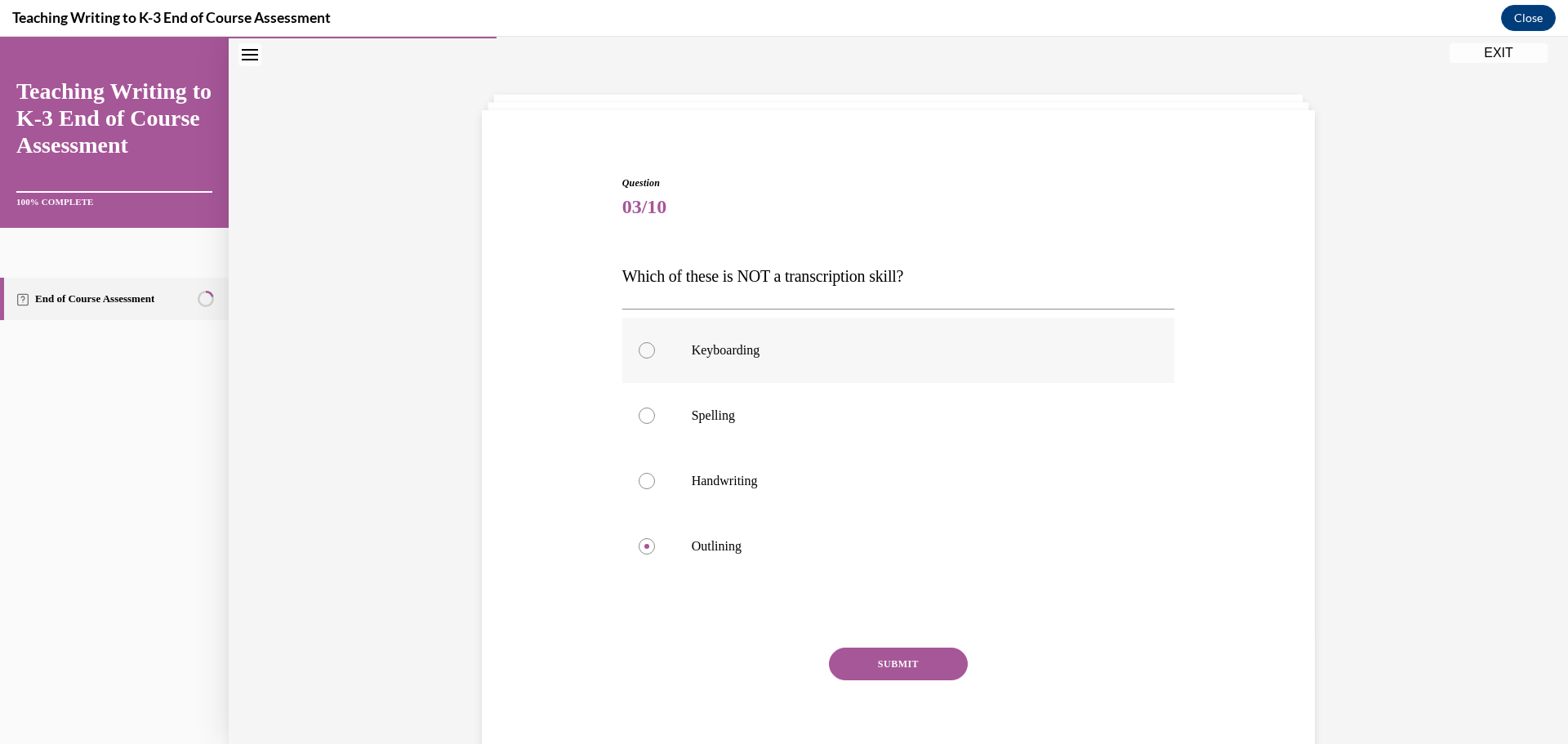
click at [655, 359] on input "Keyboarding" at bounding box center [647, 350] width 17 height 17
radio input "true"
click at [894, 661] on button "SUBMIT" at bounding box center [898, 664] width 138 height 33
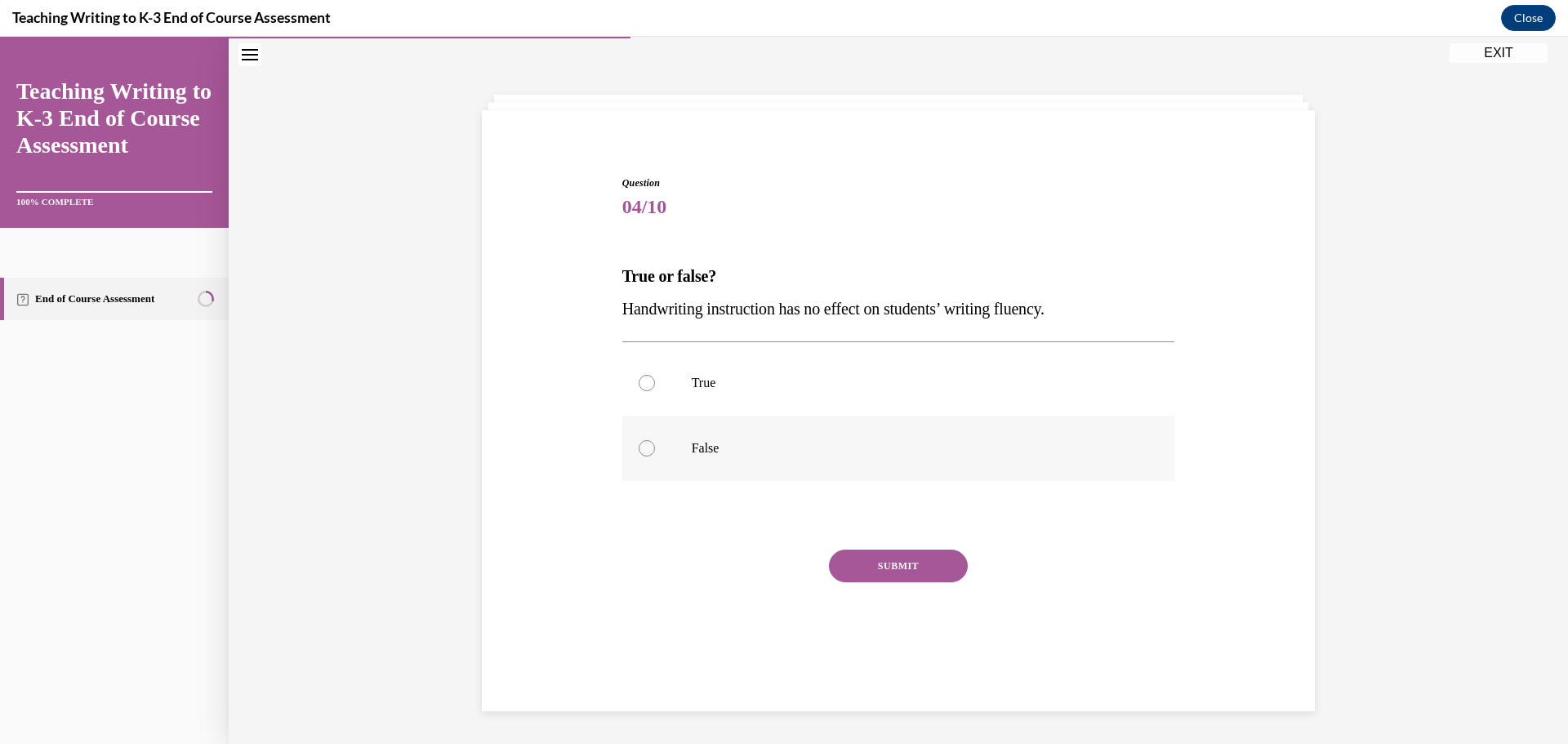
click at [786, 460] on label "False" at bounding box center [898, 448] width 553 height 65
click at [655, 456] on input "False" at bounding box center [647, 449] width 17 height 17
radio input "true"
click at [890, 573] on button "SUBMIT" at bounding box center [898, 566] width 138 height 33
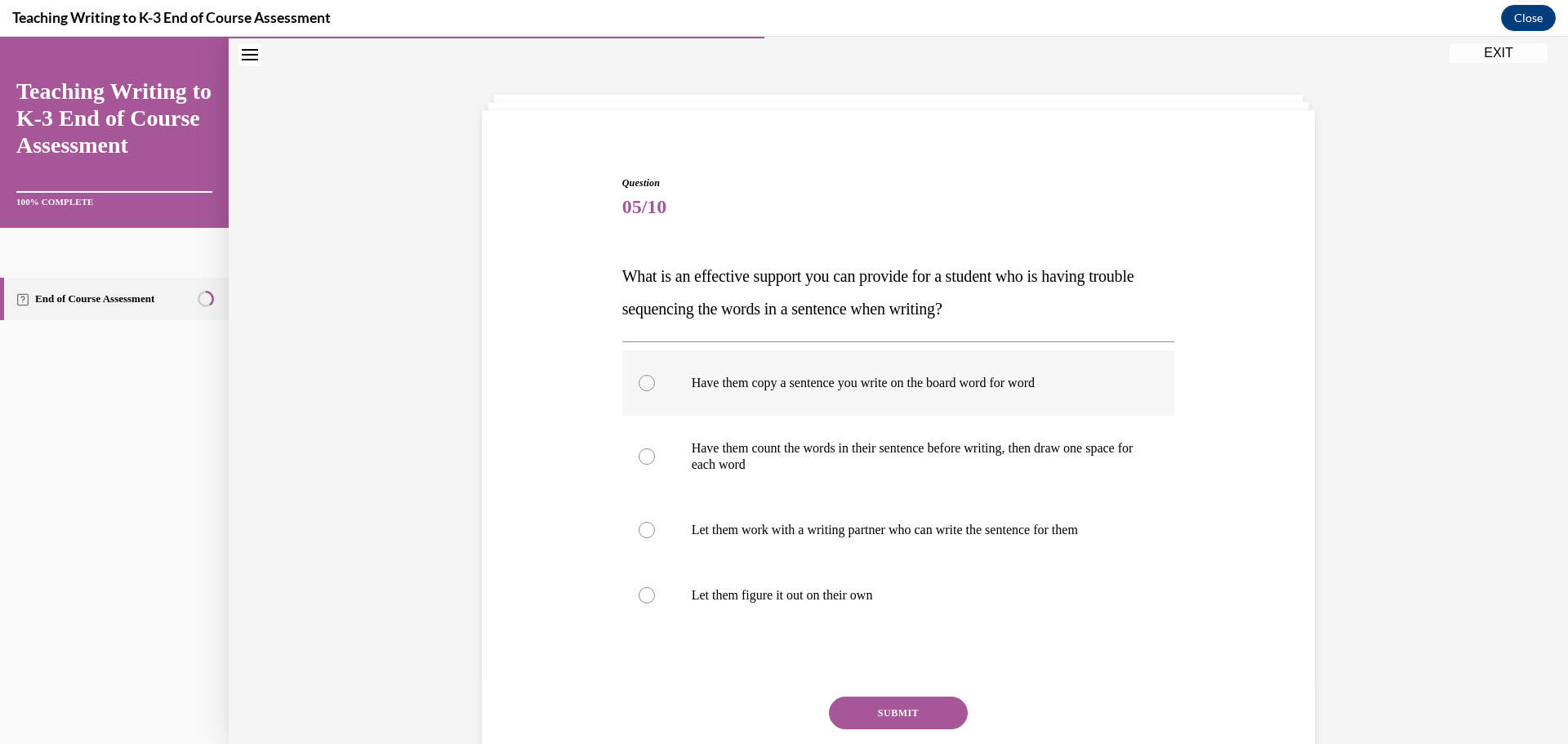
click at [922, 394] on label "Have them copy a sentence you write on the board word for word" at bounding box center [898, 383] width 553 height 65
click at [655, 391] on input "Have them copy a sentence you write on the board word for word" at bounding box center [647, 384] width 17 height 17
radio input "true"
click at [896, 715] on button "SUBMIT" at bounding box center [898, 712] width 138 height 33
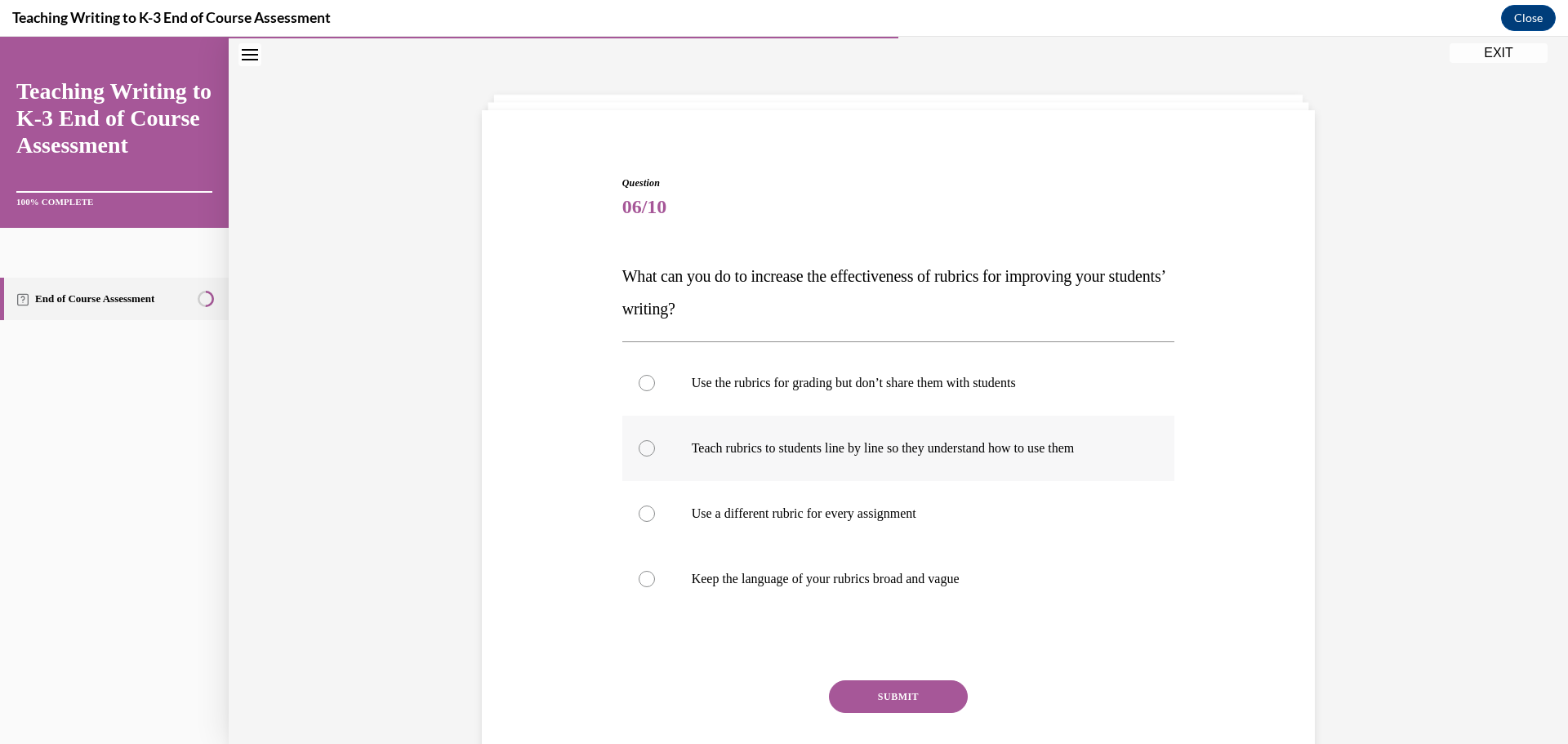
click at [951, 455] on p "Teach rubrics to students line by line so they understand how to use them" at bounding box center [913, 449] width 443 height 17
click at [655, 455] on input "Teach rubrics to students line by line so they understand how to use them" at bounding box center [647, 449] width 17 height 17
radio input "true"
click at [892, 697] on button "SUBMIT" at bounding box center [898, 696] width 138 height 33
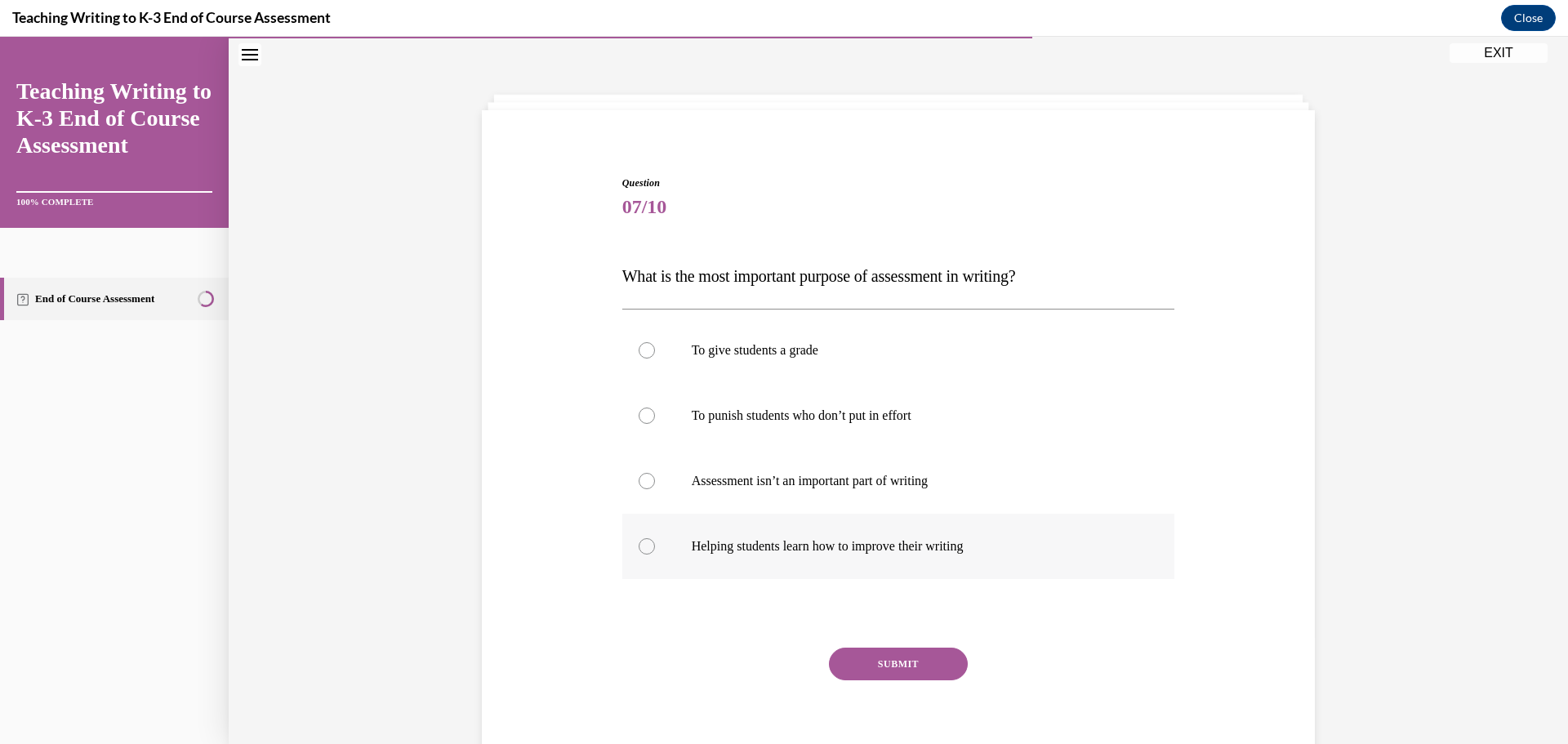
click at [890, 540] on p "Helping students learn how to improve their writing" at bounding box center [913, 546] width 443 height 17
click at [655, 540] on input "Helping students learn how to improve their writing" at bounding box center [647, 546] width 17 height 17
radio input "true"
click at [892, 654] on button "SUBMIT" at bounding box center [898, 664] width 138 height 33
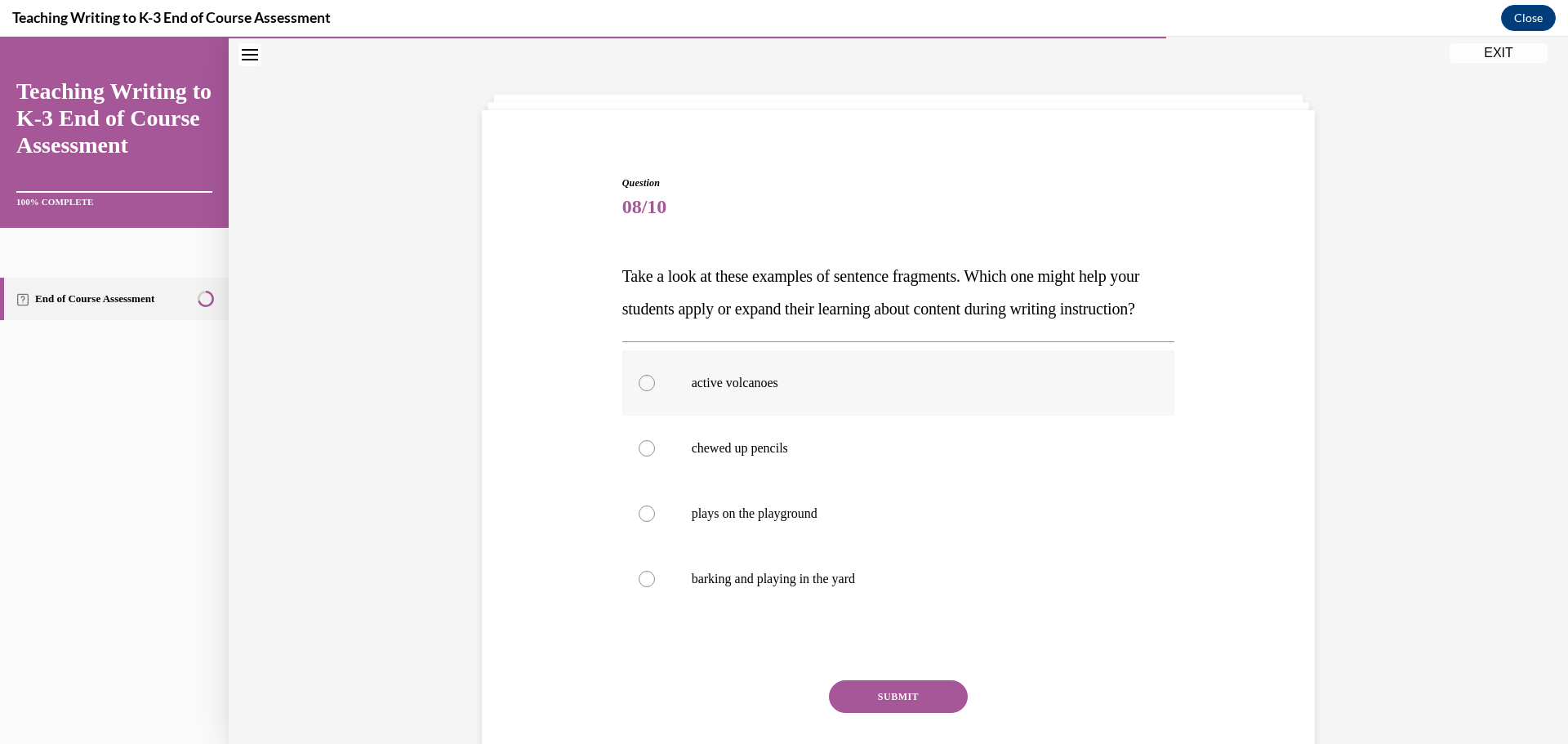
click at [854, 391] on p "active volcanoes" at bounding box center [913, 384] width 443 height 17
click at [655, 391] on input "active volcanoes" at bounding box center [647, 384] width 17 height 17
radio input "true"
click at [901, 713] on button "SUBMIT" at bounding box center [898, 696] width 138 height 33
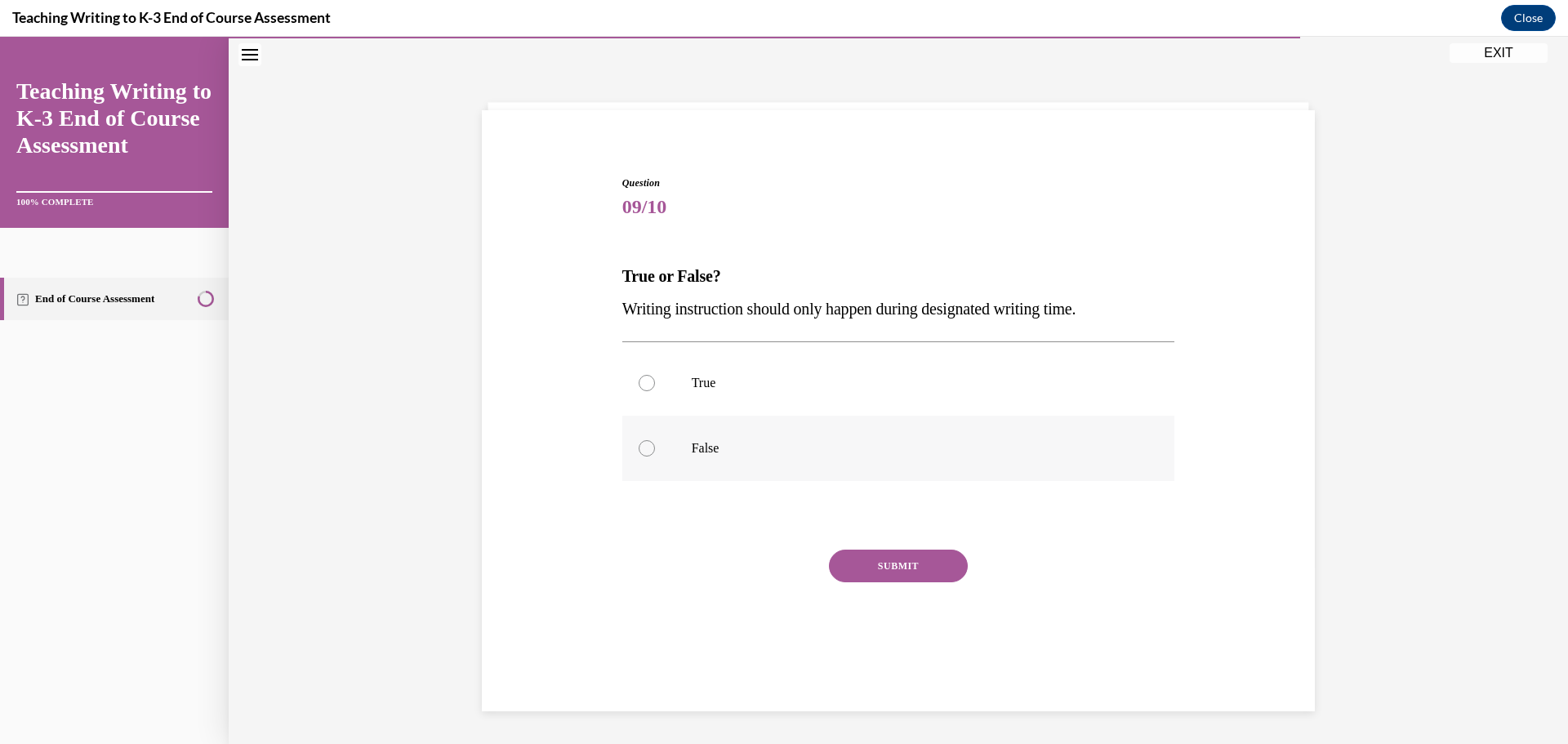
click at [769, 448] on p "False" at bounding box center [913, 449] width 443 height 17
click at [655, 448] on input "False" at bounding box center [647, 449] width 17 height 17
radio input "true"
click at [875, 566] on button "SUBMIT" at bounding box center [898, 566] width 138 height 33
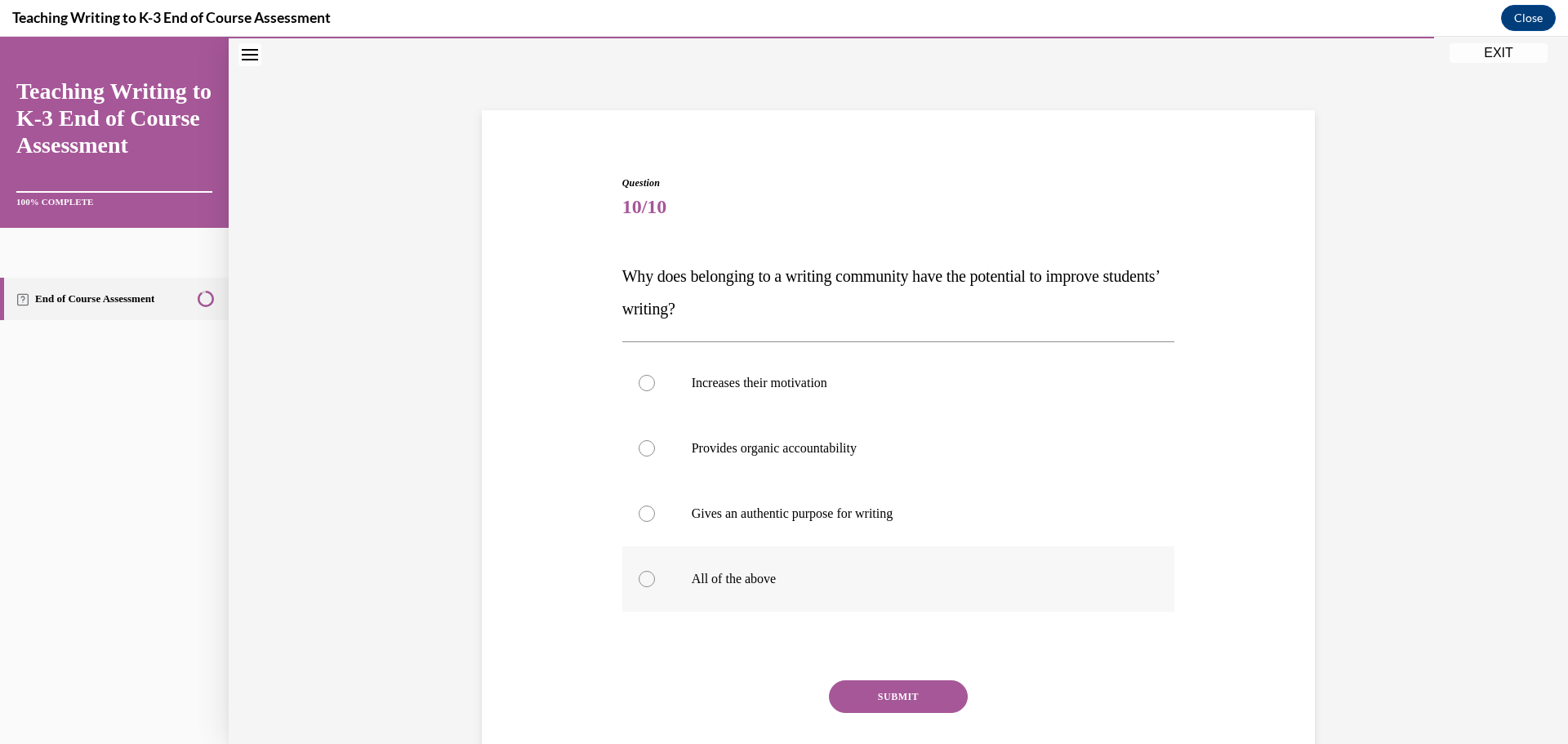
click at [803, 565] on label "All of the above" at bounding box center [898, 579] width 553 height 65
click at [655, 571] on input "All of the above" at bounding box center [647, 580] width 17 height 17
radio input "true"
click at [884, 688] on button "SUBMIT" at bounding box center [898, 696] width 138 height 33
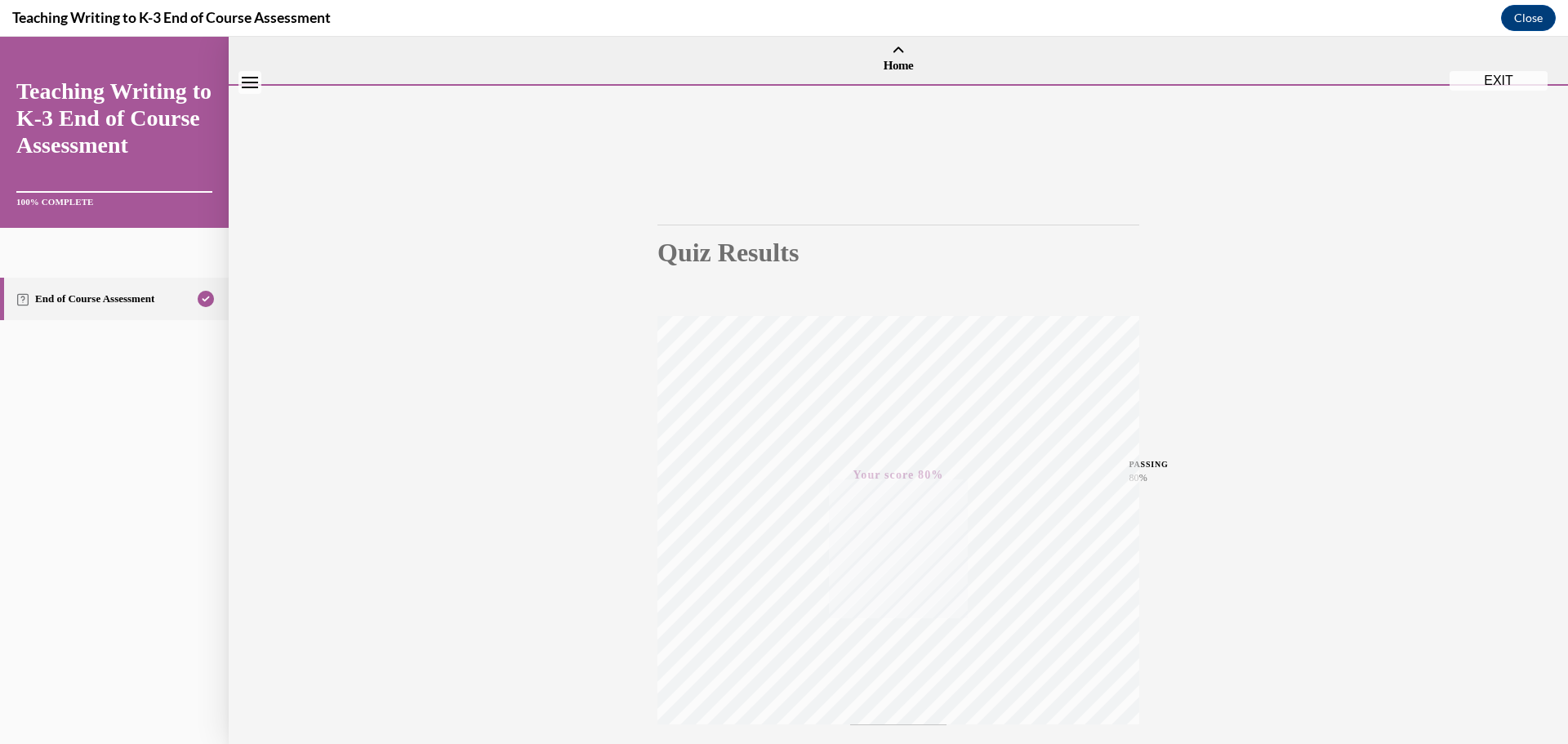
scroll to position [0, 0]
click at [1485, 103] on button "EXIT" at bounding box center [1499, 103] width 98 height 20
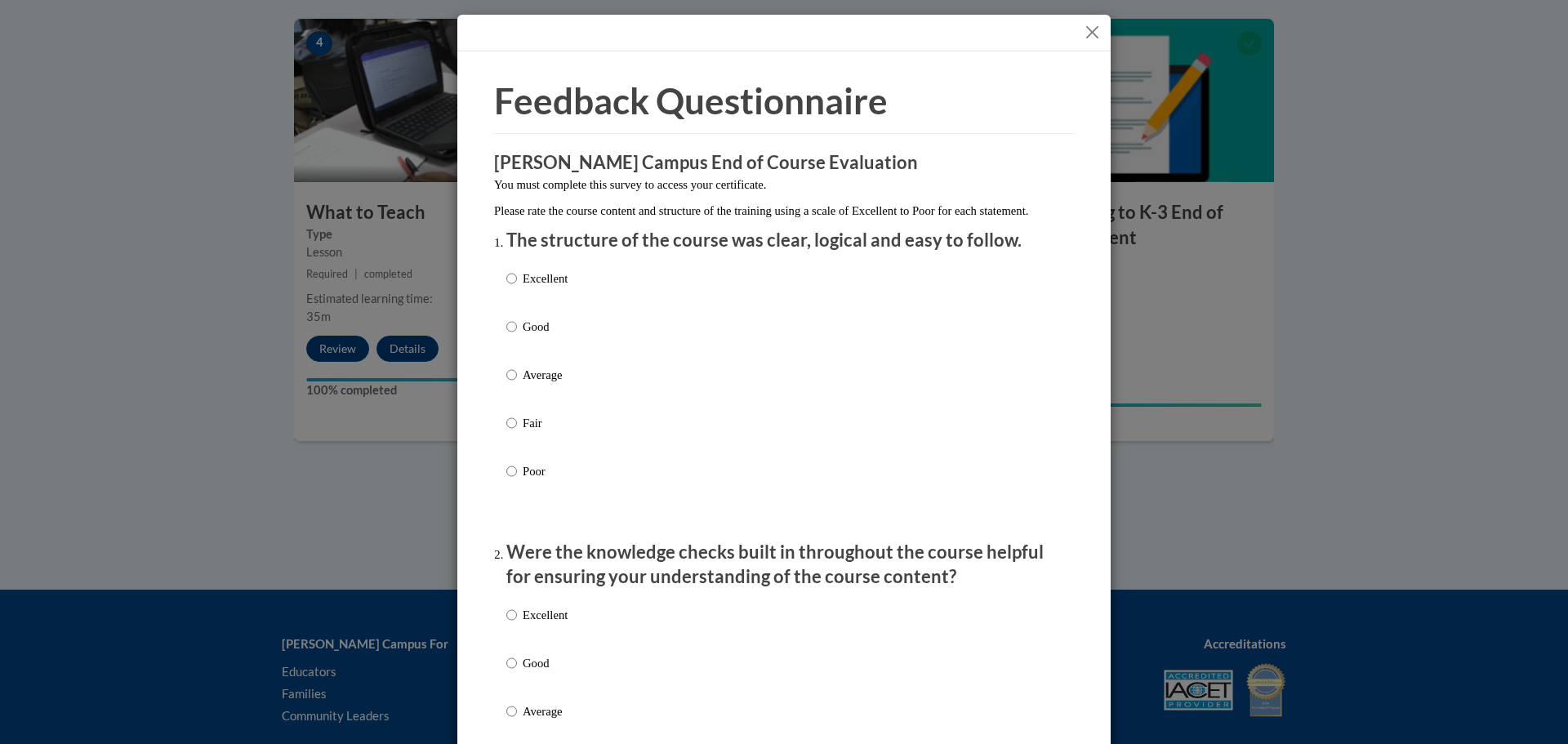
click at [1087, 35] on button "Close" at bounding box center [1093, 32] width 20 height 20
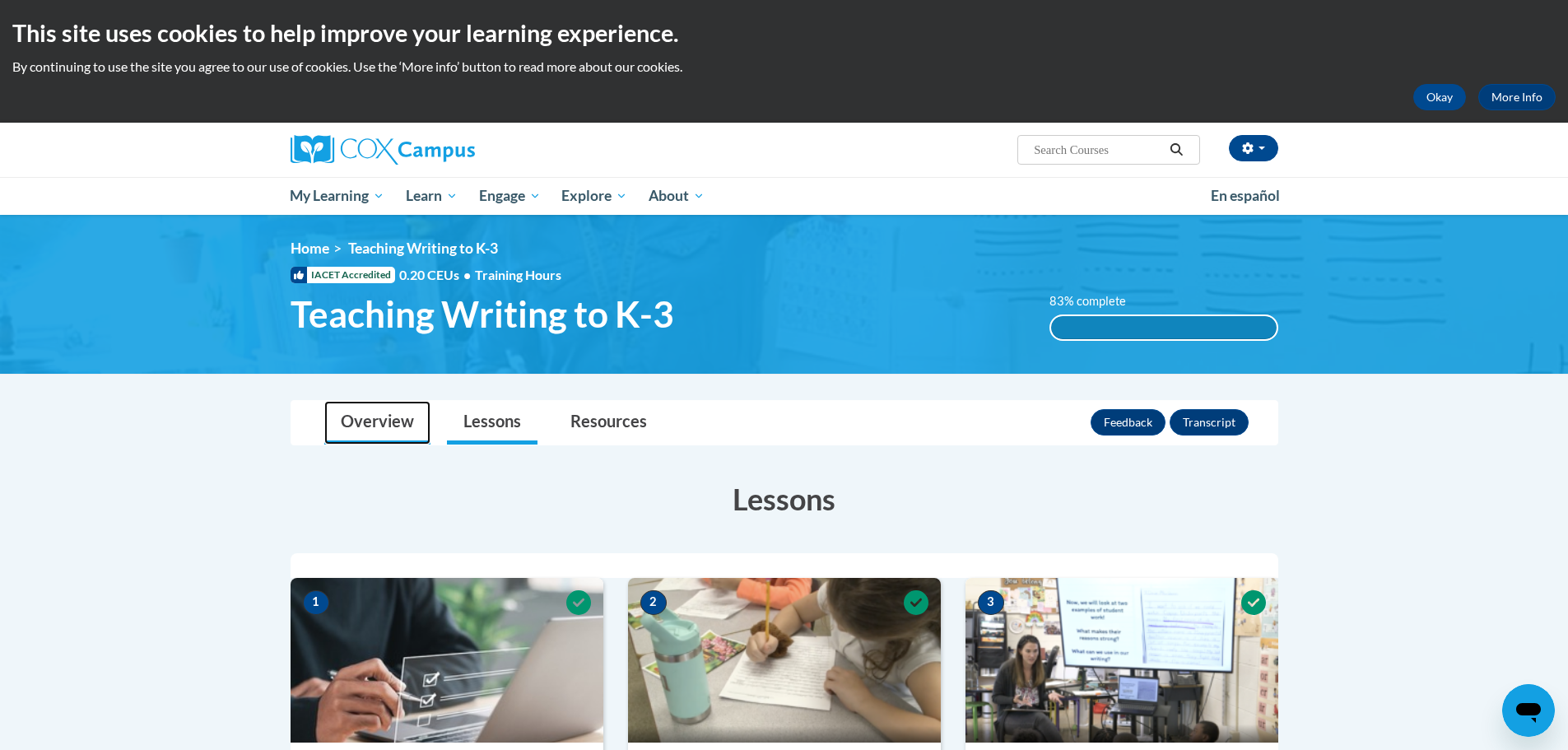
click at [392, 433] on link "Overview" at bounding box center [377, 423] width 106 height 44
